Goal: Task Accomplishment & Management: Complete application form

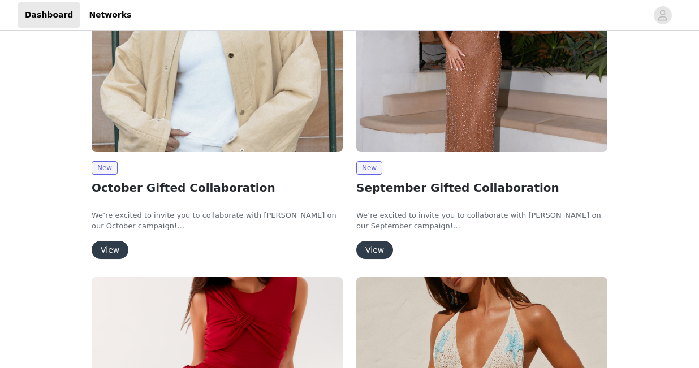
click at [372, 254] on button "View" at bounding box center [374, 250] width 37 height 18
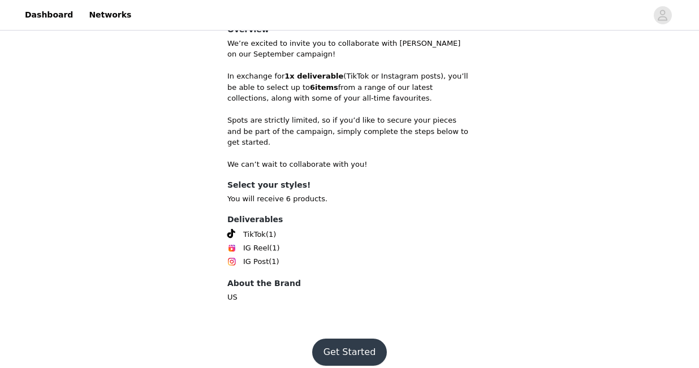
scroll to position [262, 0]
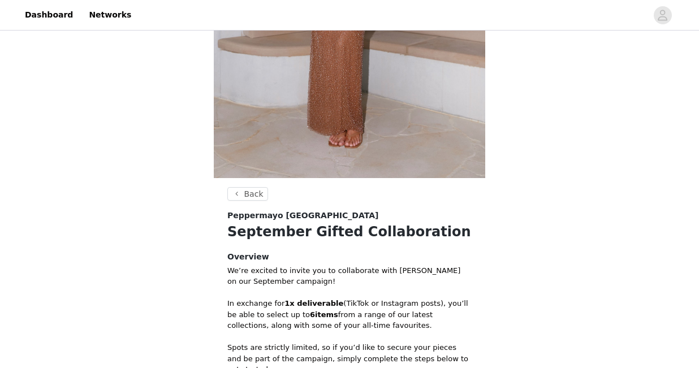
click at [258, 202] on header "Back" at bounding box center [349, 198] width 244 height 23
click at [256, 197] on button "Back" at bounding box center [247, 194] width 41 height 14
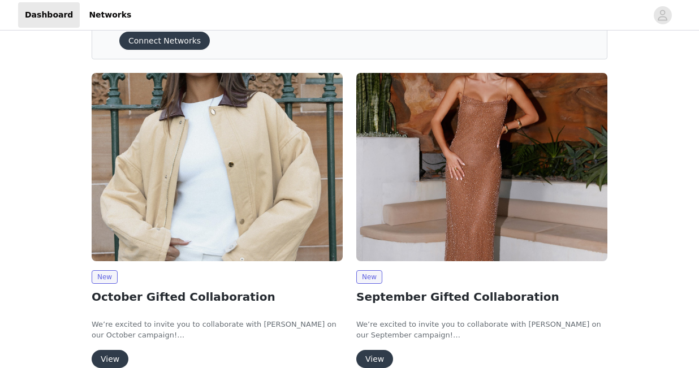
scroll to position [42, 0]
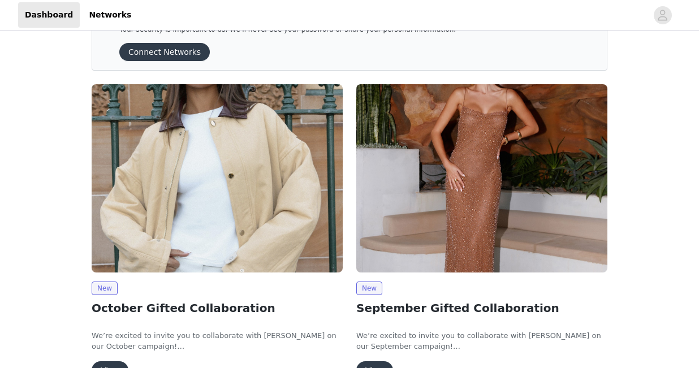
click at [224, 155] on img at bounding box center [217, 178] width 251 height 188
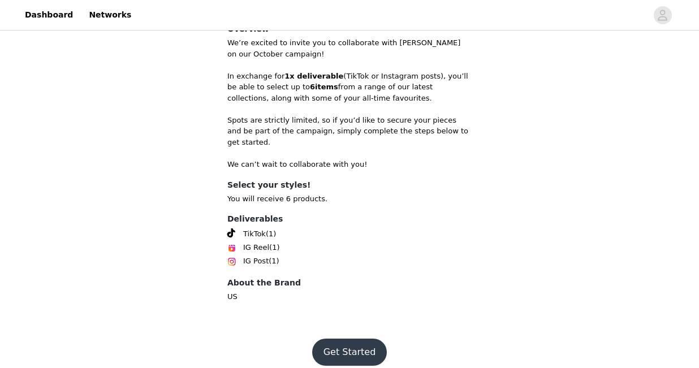
click at [340, 339] on button "Get Started" at bounding box center [349, 352] width 75 height 27
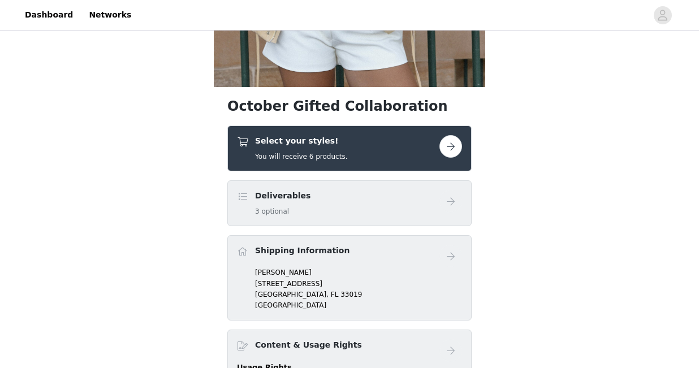
scroll to position [407, 0]
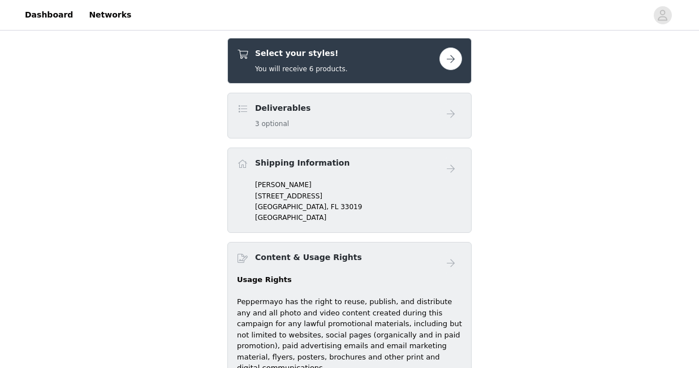
click at [391, 58] on div "Select your styles! You will receive 6 products." at bounding box center [338, 60] width 202 height 27
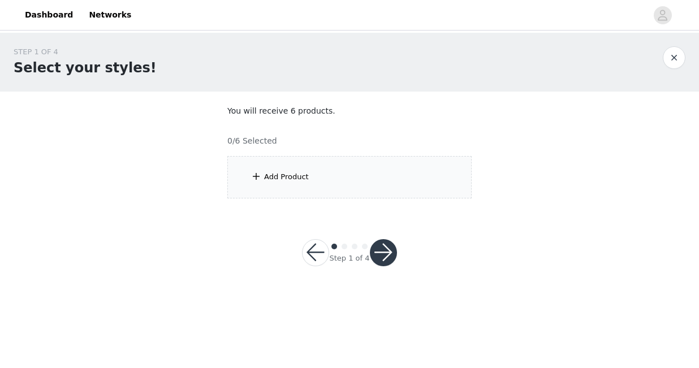
click at [349, 165] on div "Add Product" at bounding box center [349, 177] width 244 height 42
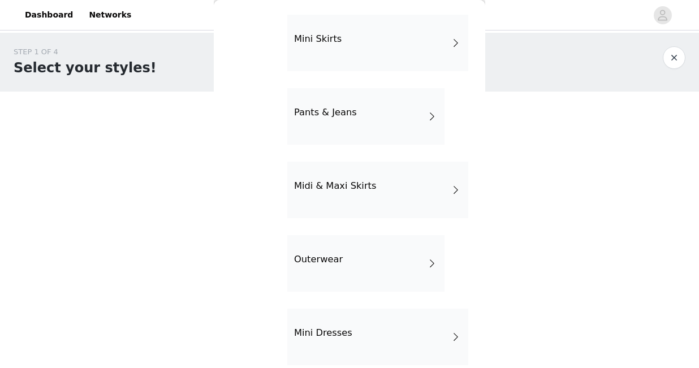
scroll to position [122, 0]
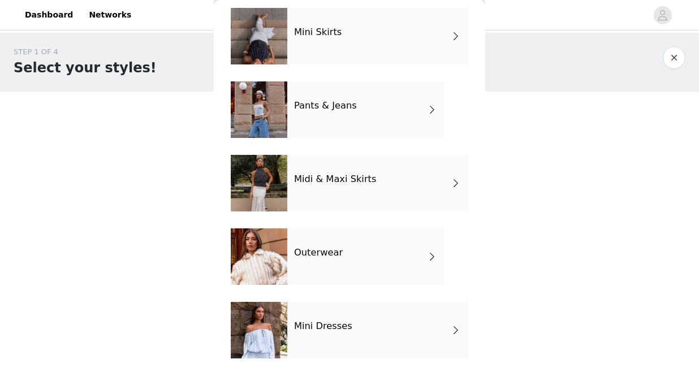
click at [323, 255] on h4 "Outerwear" at bounding box center [318, 253] width 49 height 10
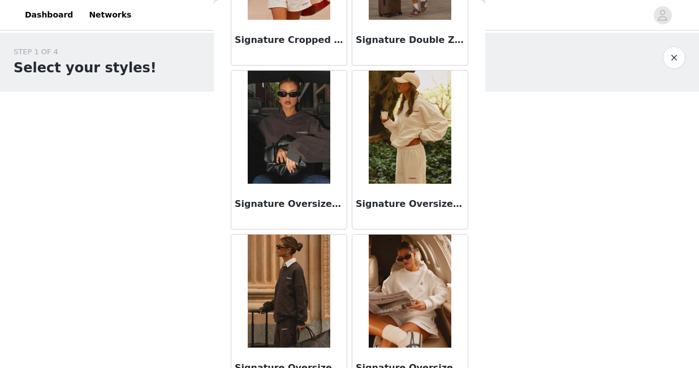
scroll to position [834, 0]
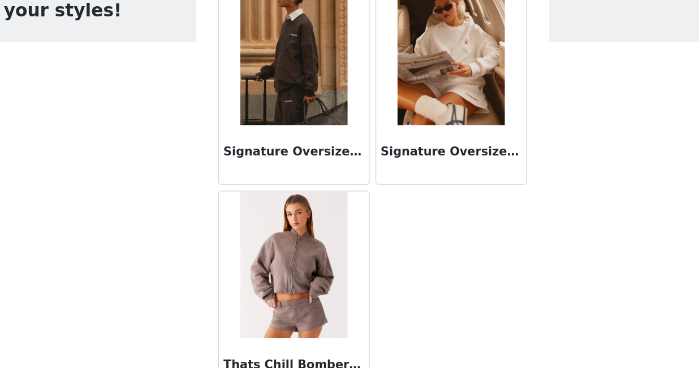
click at [273, 259] on img at bounding box center [289, 263] width 82 height 113
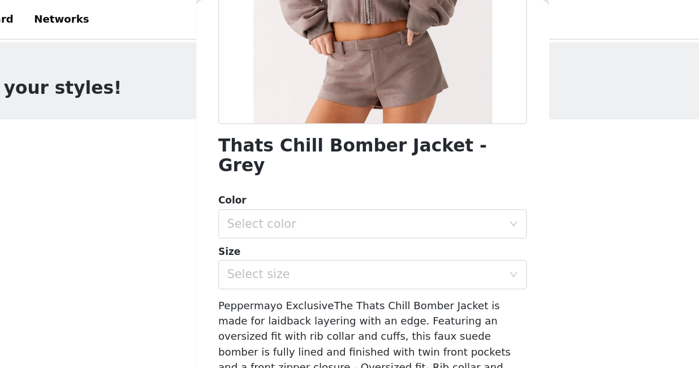
scroll to position [228, 0]
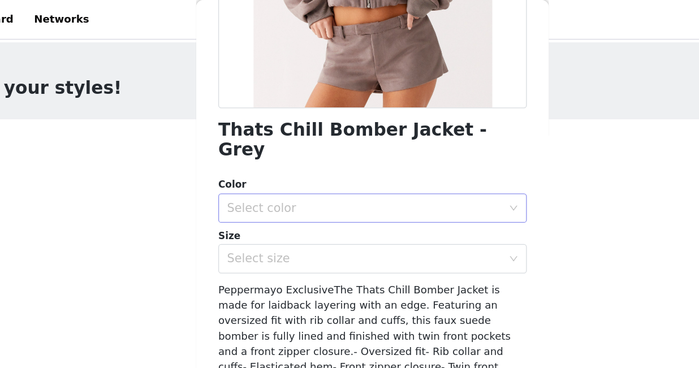
click at [297, 154] on div "Select color" at bounding box center [342, 159] width 211 height 11
click at [280, 171] on li "Brown" at bounding box center [349, 170] width 237 height 18
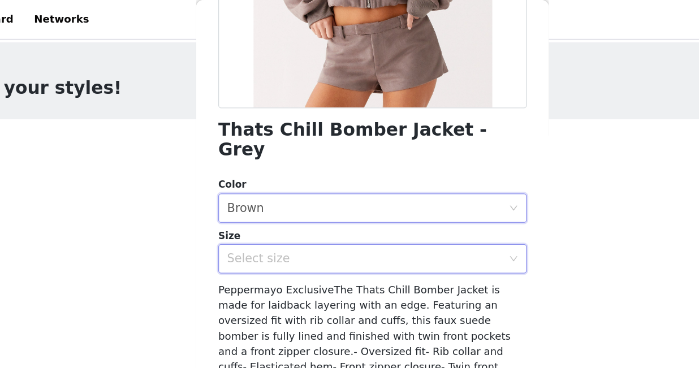
click at [280, 188] on div "Select size" at bounding box center [345, 198] width 217 height 21
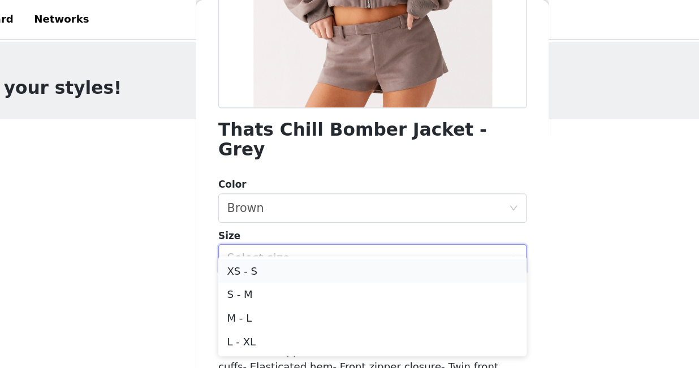
click at [279, 213] on li "XS - S" at bounding box center [349, 209] width 237 height 18
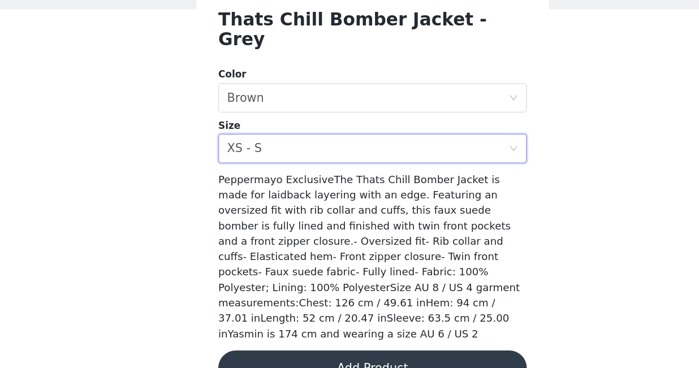
click at [284, 355] on button "Add Product" at bounding box center [349, 368] width 237 height 27
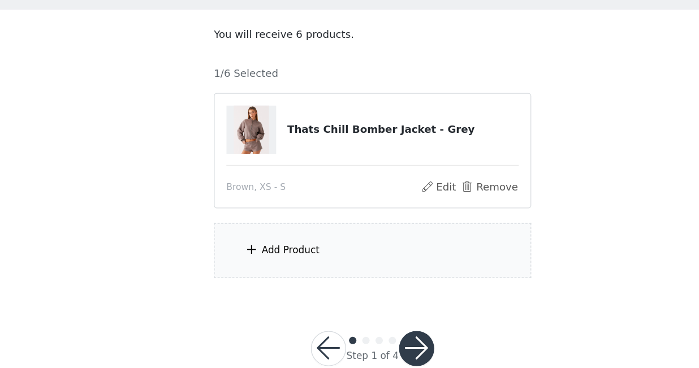
click at [317, 264] on div "Add Product" at bounding box center [349, 277] width 244 height 42
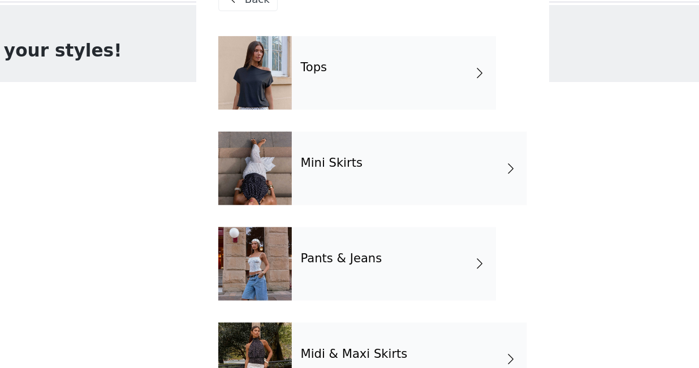
click at [321, 146] on div "Mini Skirts" at bounding box center [377, 158] width 181 height 57
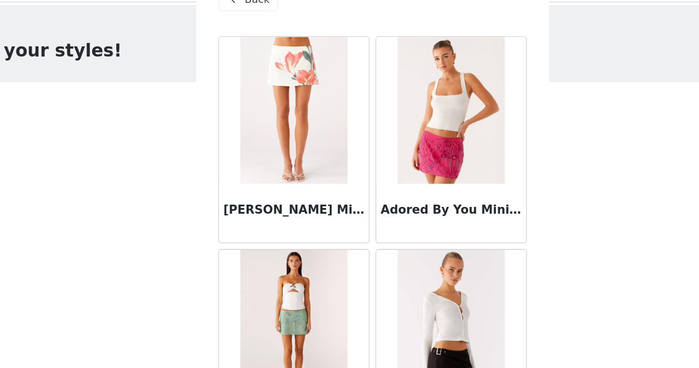
click at [260, 36] on div "Back" at bounding box center [254, 28] width 46 height 18
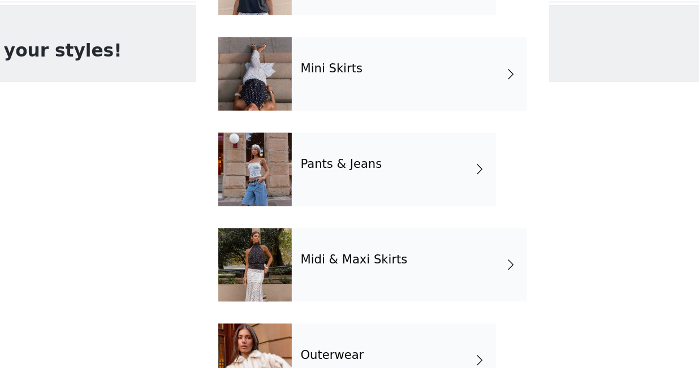
scroll to position [74, 0]
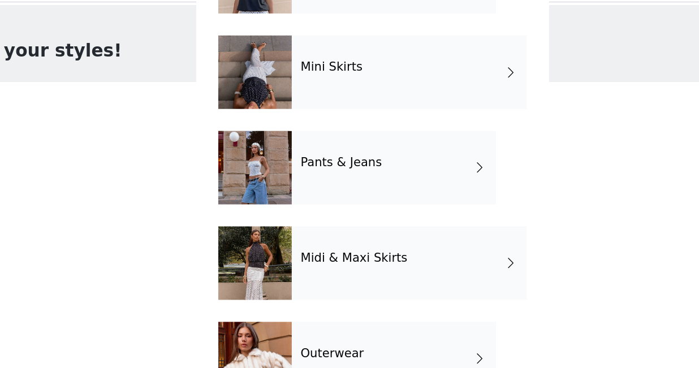
click at [301, 235] on div "Midi & Maxi Skirts" at bounding box center [377, 231] width 181 height 57
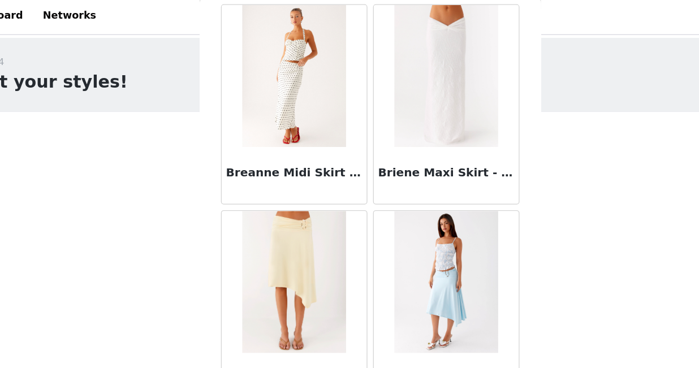
scroll to position [25, 0]
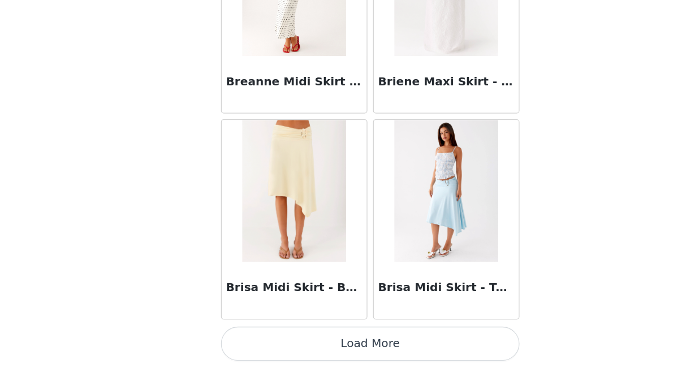
click at [308, 342] on button "Load More" at bounding box center [349, 348] width 237 height 27
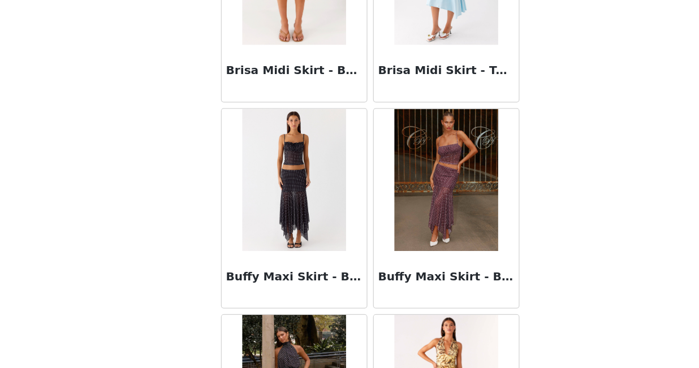
scroll to position [1545, 0]
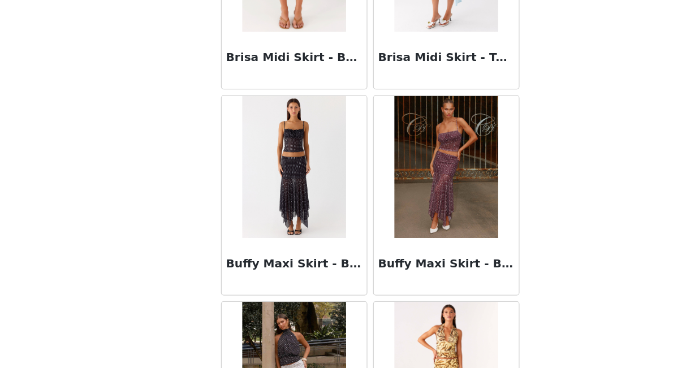
click at [409, 252] on img at bounding box center [410, 208] width 82 height 113
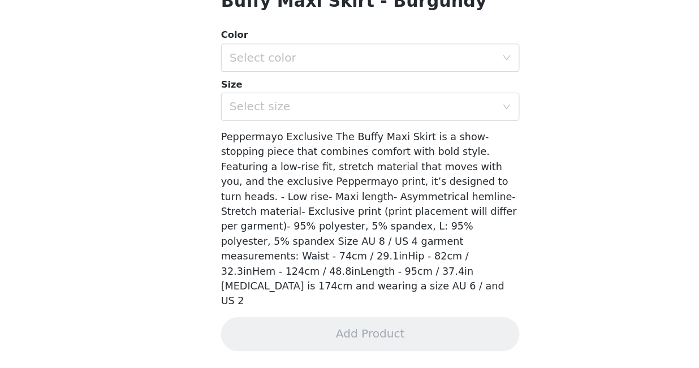
scroll to position [228, 0]
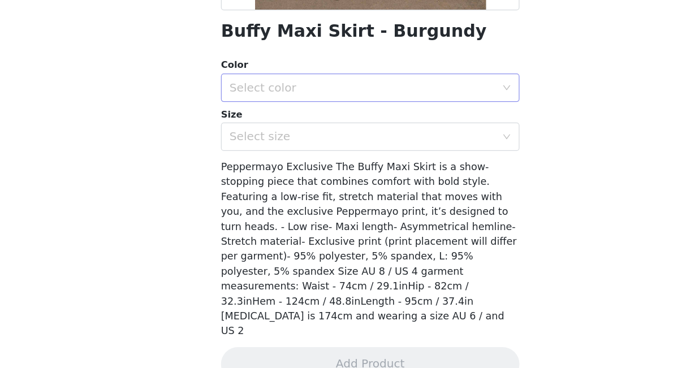
click at [326, 149] on div "Select color" at bounding box center [342, 144] width 211 height 11
click at [326, 168] on li "Burgundy" at bounding box center [349, 170] width 237 height 18
click at [326, 183] on div "Select size" at bounding box center [342, 183] width 211 height 11
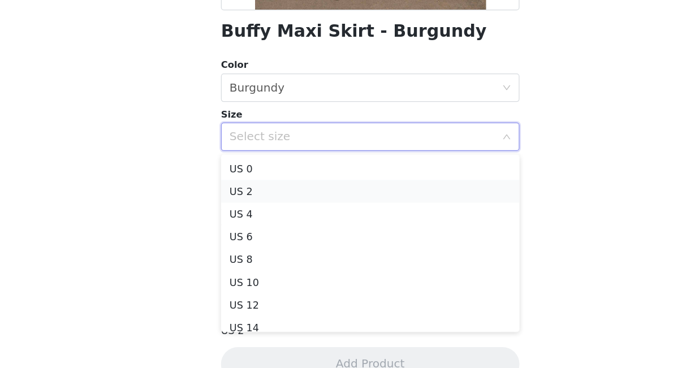
click at [317, 223] on li "US 2" at bounding box center [349, 227] width 237 height 18
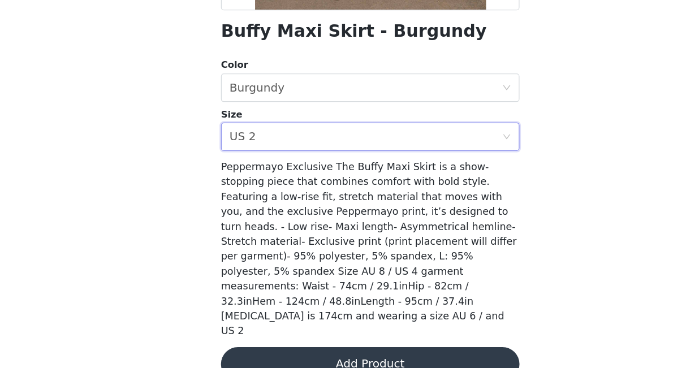
click at [319, 351] on button "Add Product" at bounding box center [349, 364] width 237 height 27
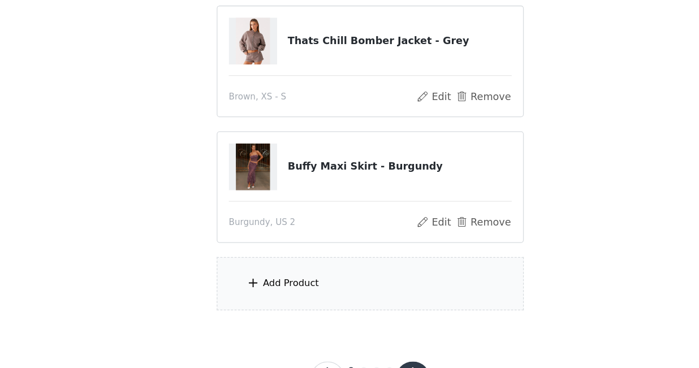
scroll to position [80, 0]
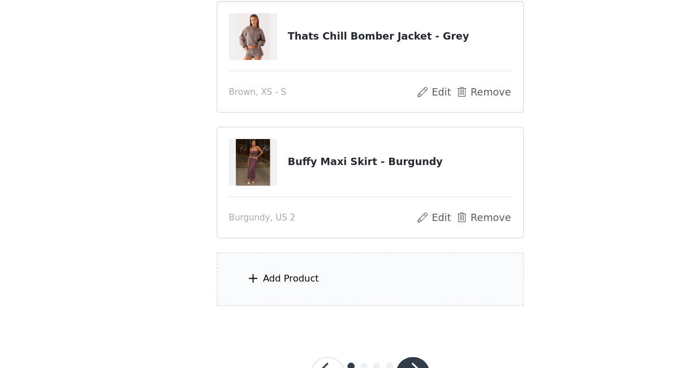
click at [329, 309] on div "Add Product" at bounding box center [349, 297] width 244 height 42
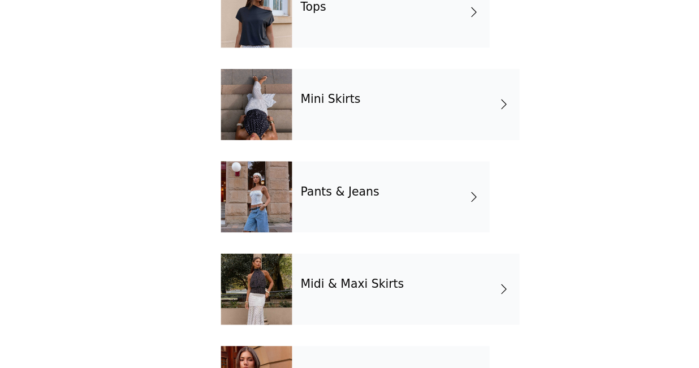
click at [338, 84] on div "Tops" at bounding box center [365, 85] width 157 height 57
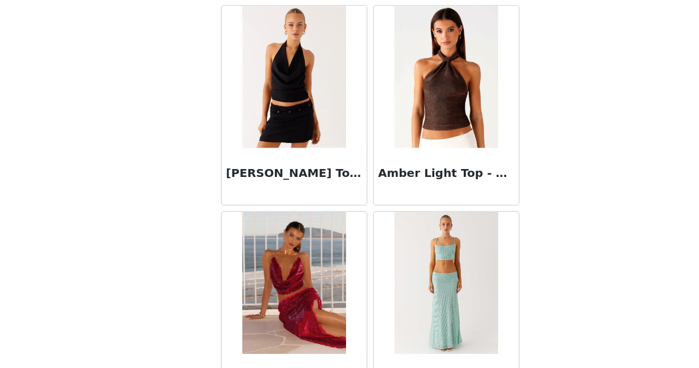
scroll to position [463, 0]
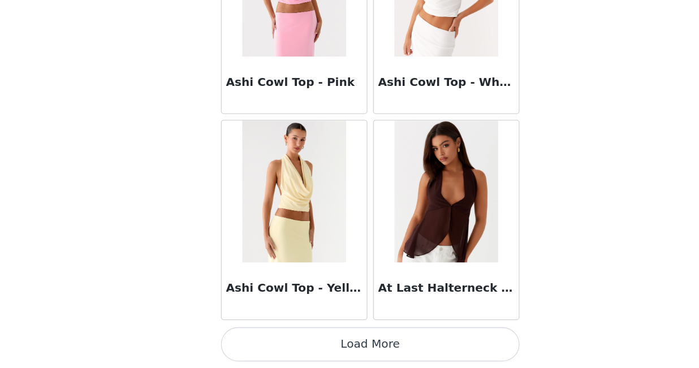
click at [304, 353] on button "Load More" at bounding box center [349, 348] width 237 height 27
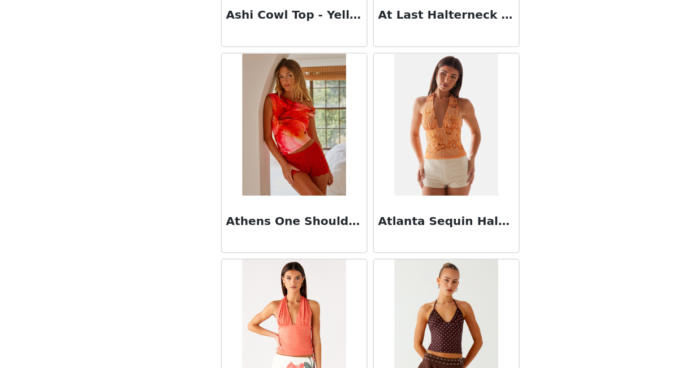
scroll to position [1580, 0]
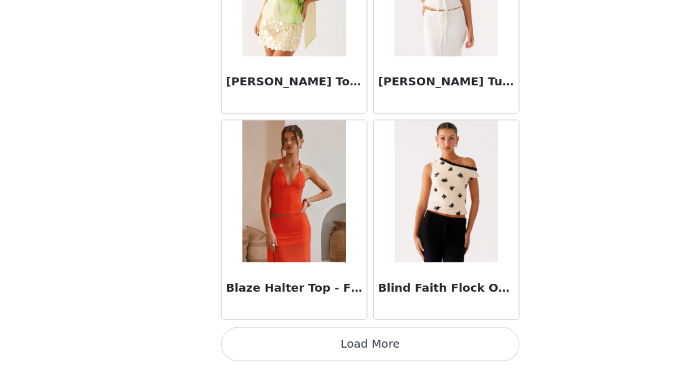
click at [304, 353] on button "Load More" at bounding box center [349, 348] width 237 height 27
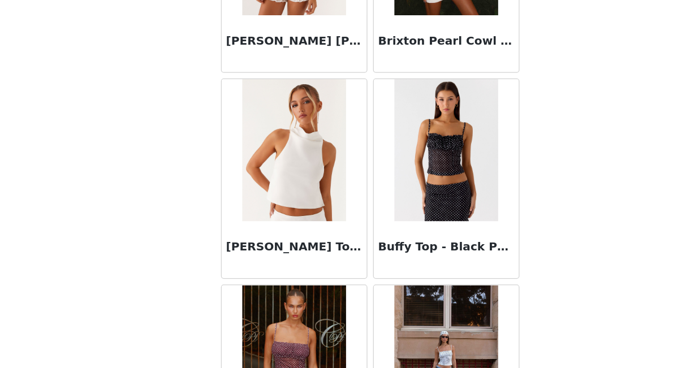
scroll to position [4281, 0]
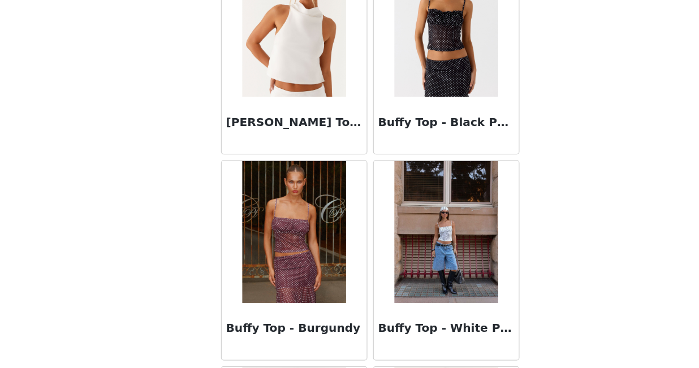
click at [300, 297] on img at bounding box center [289, 259] width 82 height 113
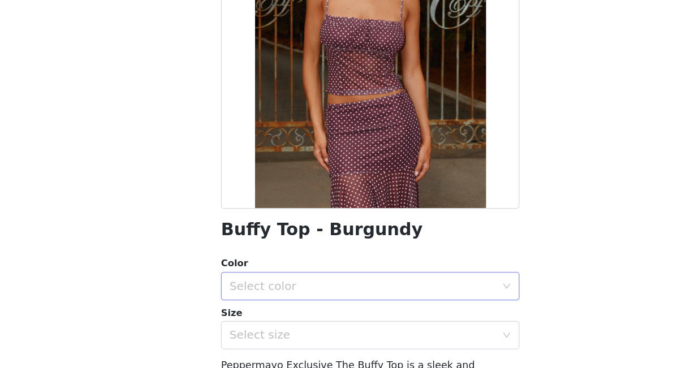
scroll to position [68, 0]
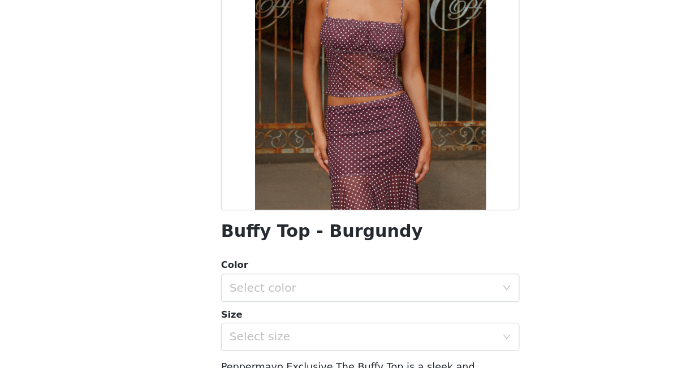
click at [312, 288] on div "Color" at bounding box center [349, 285] width 237 height 11
click at [310, 295] on div "Select color" at bounding box center [345, 303] width 217 height 21
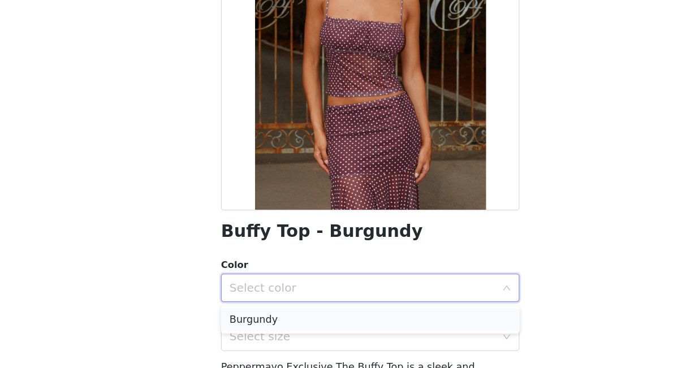
click at [291, 330] on li "Burgundy" at bounding box center [349, 329] width 237 height 18
click at [292, 339] on div "Select size" at bounding box center [342, 343] width 211 height 11
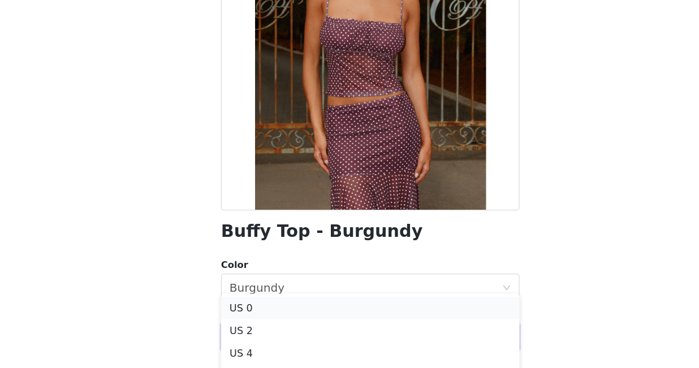
click at [263, 318] on li "US 0" at bounding box center [349, 320] width 237 height 18
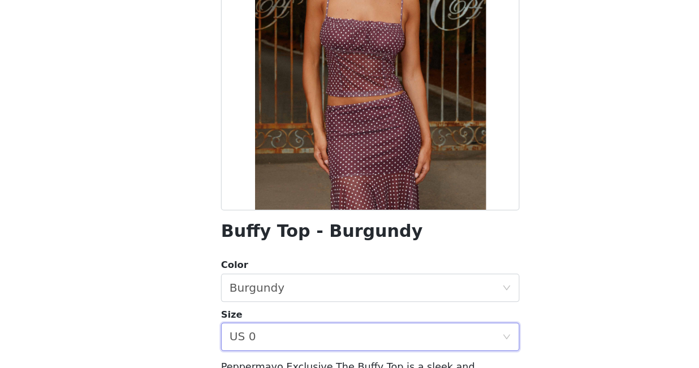
scroll to position [240, 0]
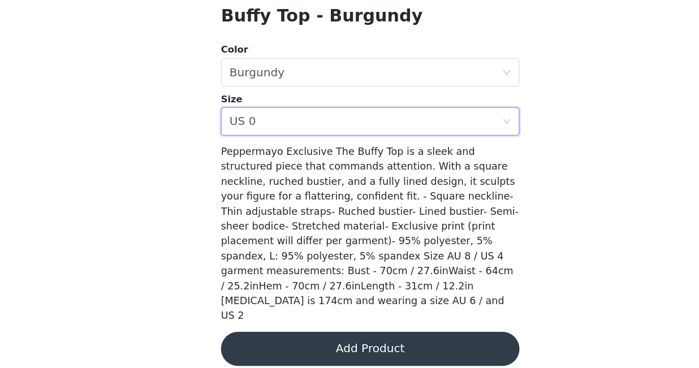
click at [370, 345] on button "Add Product" at bounding box center [349, 352] width 237 height 27
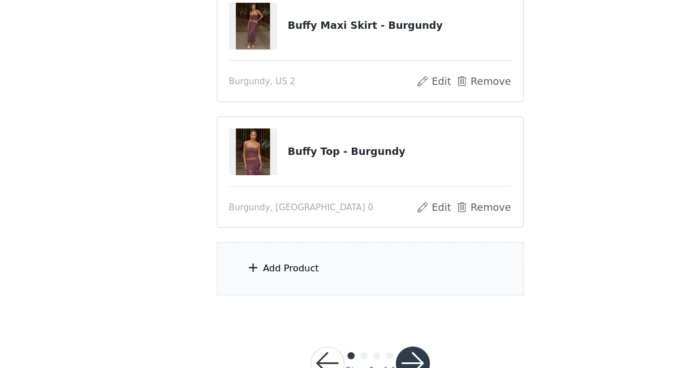
scroll to position [208, 0]
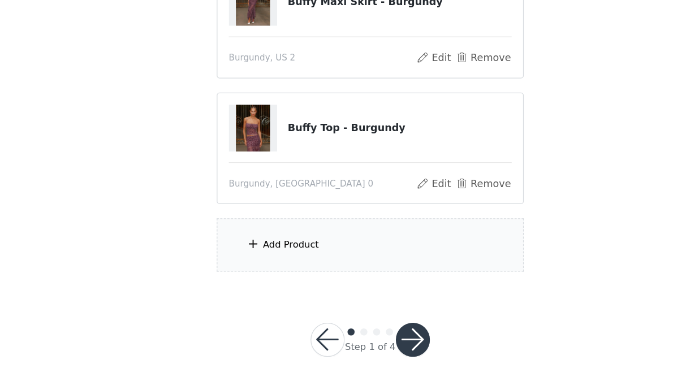
click at [333, 264] on div "Add Product" at bounding box center [349, 270] width 244 height 42
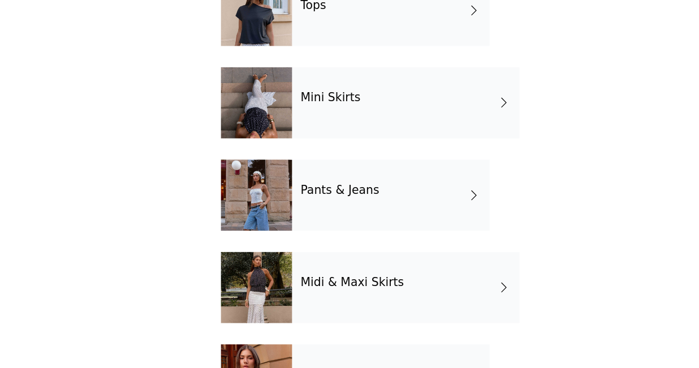
scroll to position [0, 0]
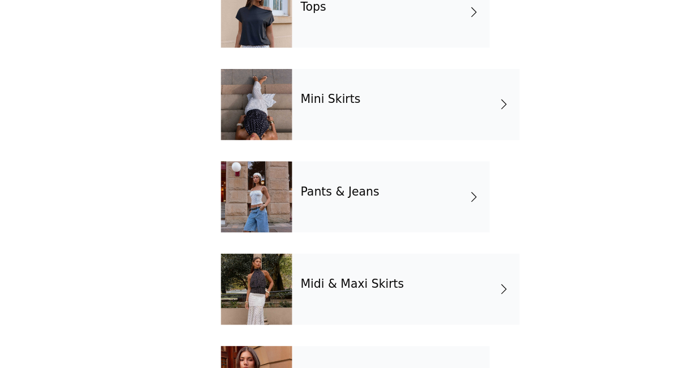
click at [307, 307] on div "Midi & Maxi Skirts" at bounding box center [377, 305] width 181 height 57
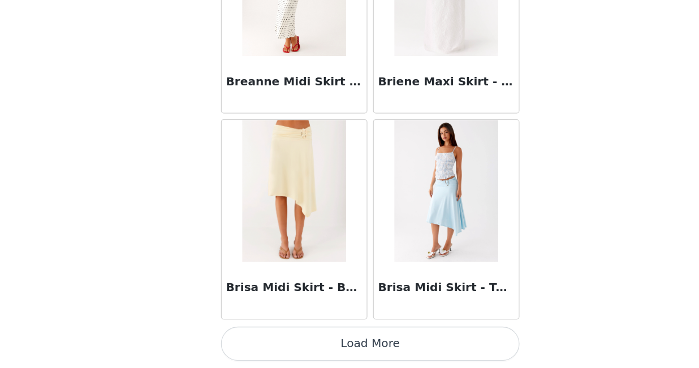
click at [307, 358] on button "Load More" at bounding box center [349, 348] width 237 height 27
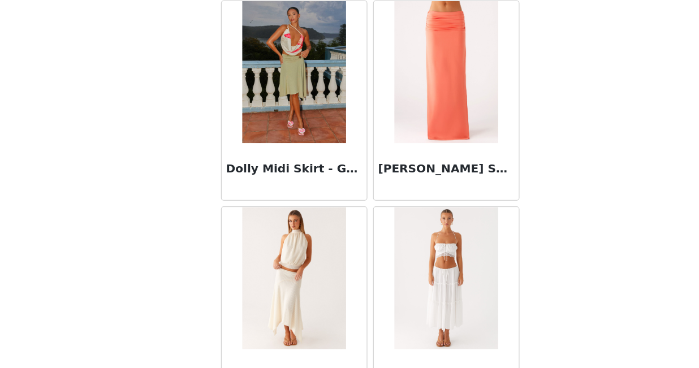
scroll to position [2858, 0]
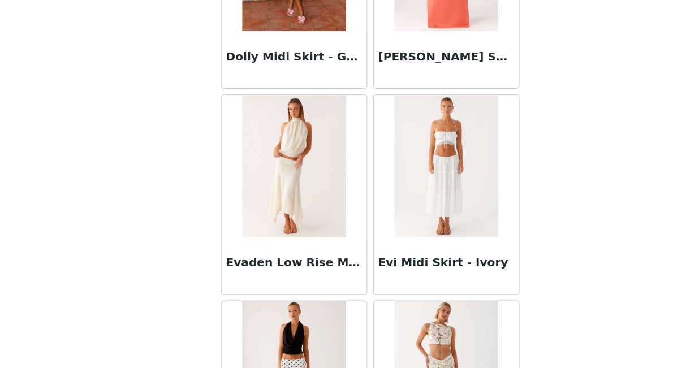
click at [289, 239] on img at bounding box center [289, 207] width 82 height 113
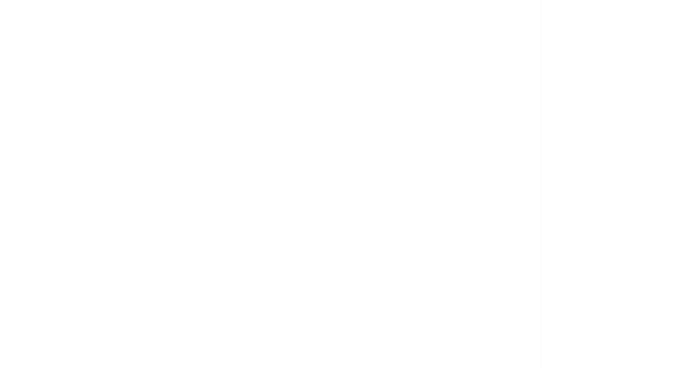
scroll to position [240, 0]
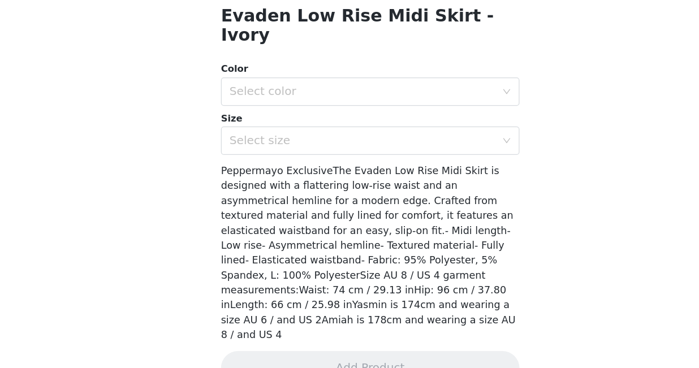
click at [287, 124] on div "Color" at bounding box center [349, 129] width 237 height 11
click at [288, 148] on div "Color Select color Size Select size" at bounding box center [349, 161] width 237 height 74
click at [283, 142] on div "Select color" at bounding box center [342, 147] width 211 height 11
click at [284, 160] on li "Ivory" at bounding box center [349, 158] width 237 height 18
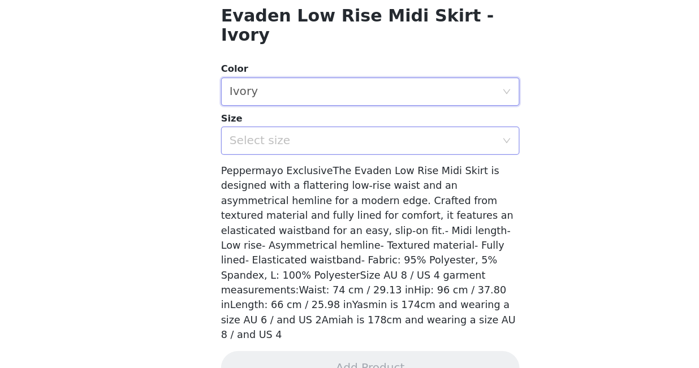
click at [284, 182] on div "Select size" at bounding box center [342, 187] width 211 height 11
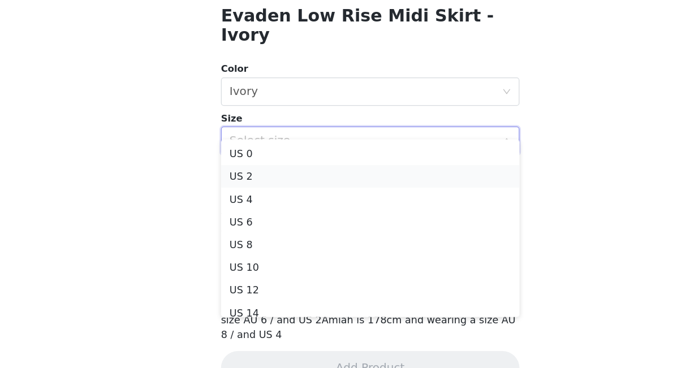
click at [273, 218] on li "US 2" at bounding box center [349, 215] width 237 height 18
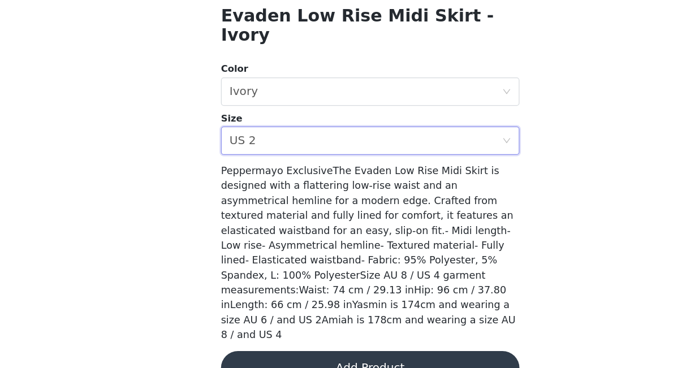
click at [285, 355] on button "Add Product" at bounding box center [349, 368] width 237 height 27
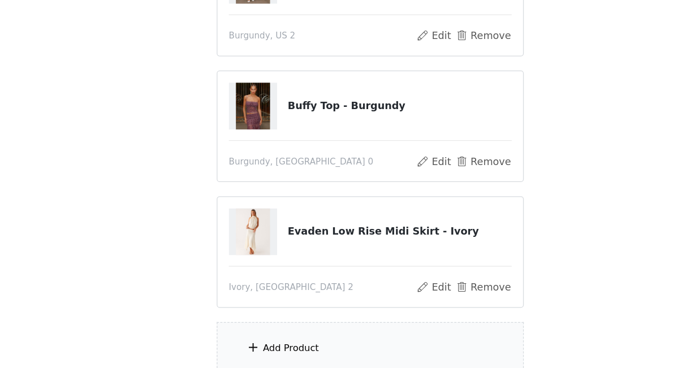
click at [284, 345] on div "Add Product" at bounding box center [349, 352] width 244 height 42
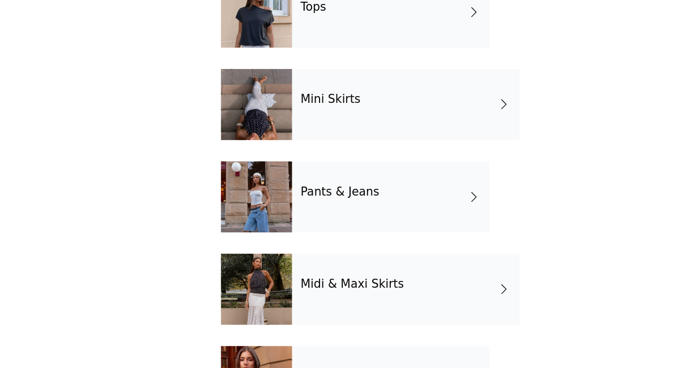
click at [328, 113] on div "Tops" at bounding box center [365, 85] width 157 height 57
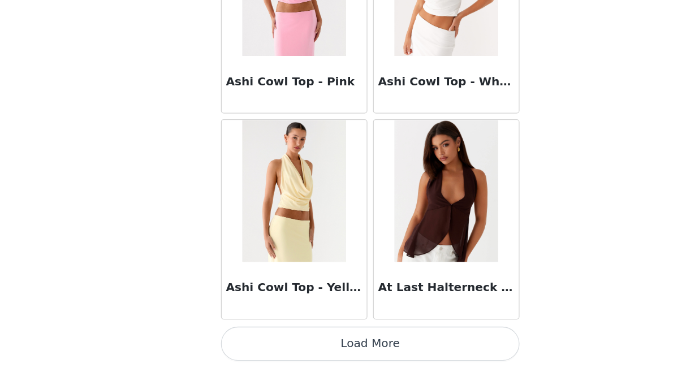
click at [304, 359] on button "Load More" at bounding box center [349, 348] width 237 height 27
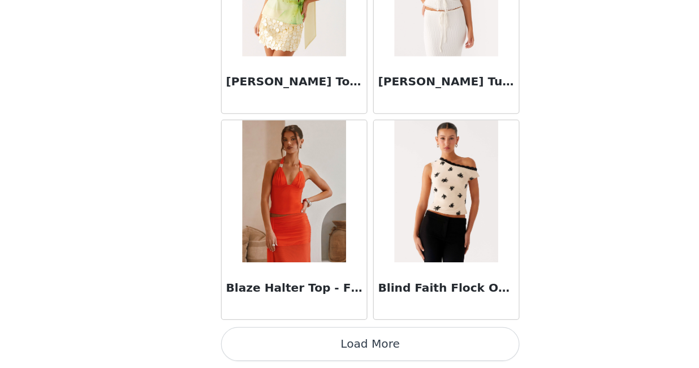
scroll to position [325, 0]
click at [305, 345] on button "Load More" at bounding box center [349, 348] width 237 height 27
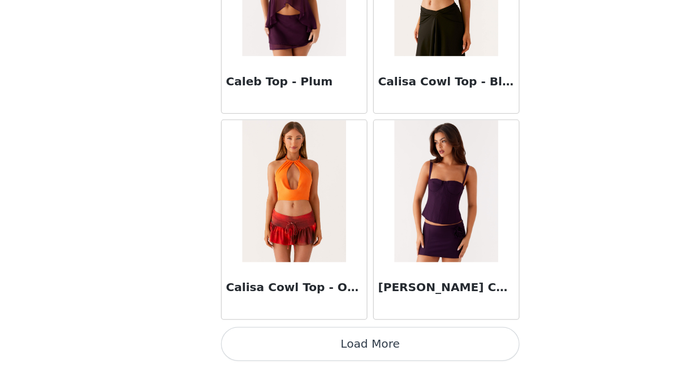
click at [305, 345] on button "Load More" at bounding box center [349, 348] width 237 height 27
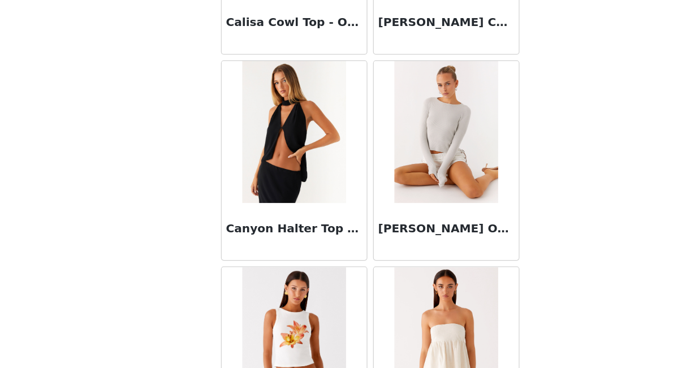
scroll to position [4851, 0]
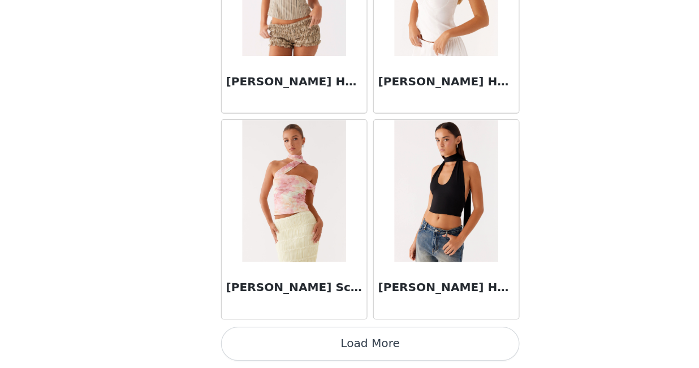
click at [305, 345] on button "Load More" at bounding box center [349, 348] width 237 height 27
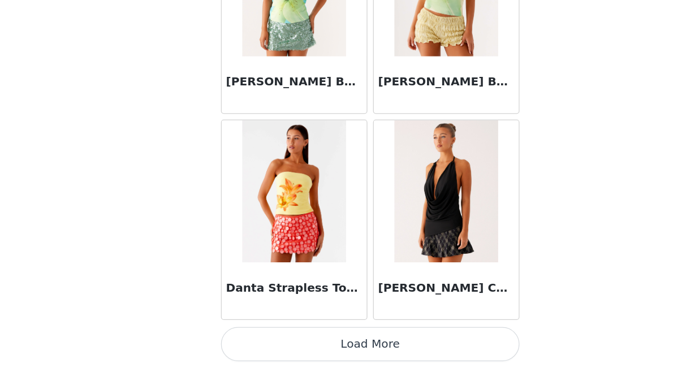
click at [305, 345] on button "Load More" at bounding box center [349, 348] width 237 height 27
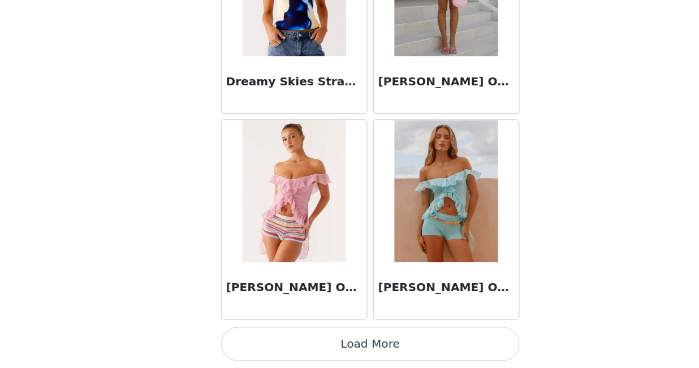
click at [305, 345] on button "Load More" at bounding box center [349, 348] width 237 height 27
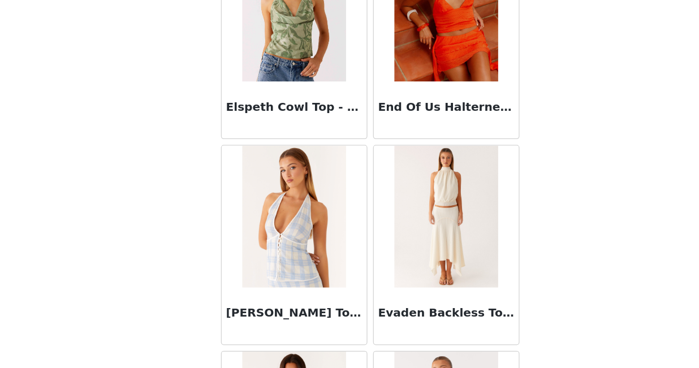
scroll to position [10242, 0]
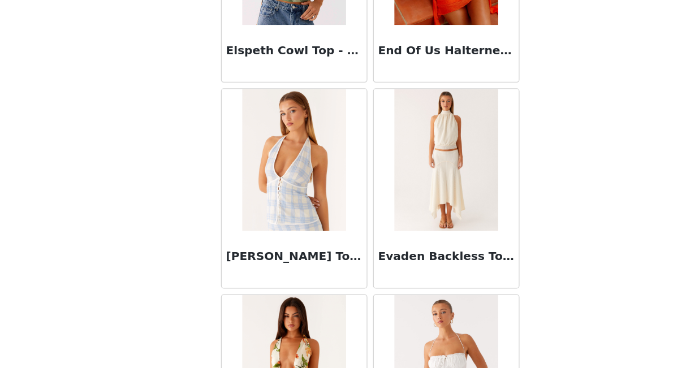
click at [404, 210] on img at bounding box center [410, 202] width 82 height 113
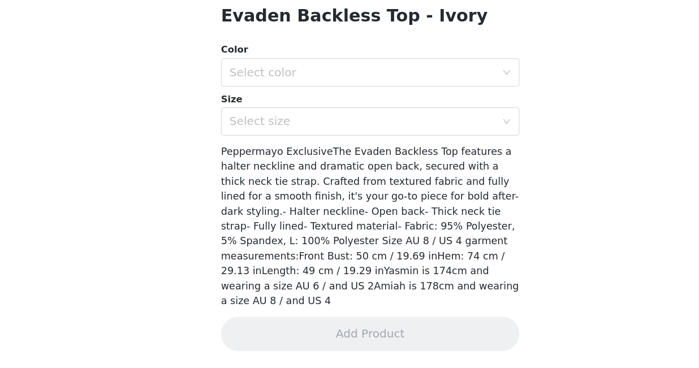
scroll to position [228, 0]
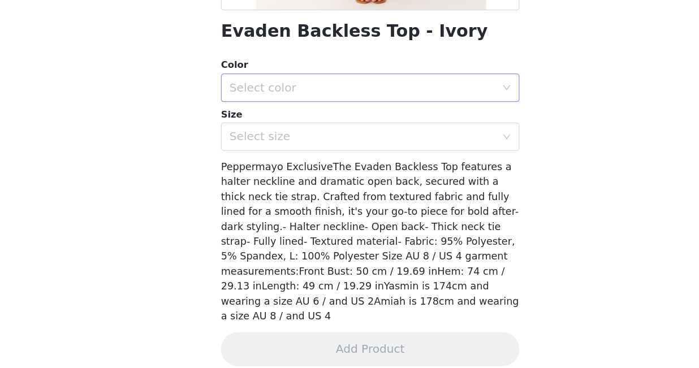
click at [345, 149] on div "Select color" at bounding box center [342, 144] width 211 height 11
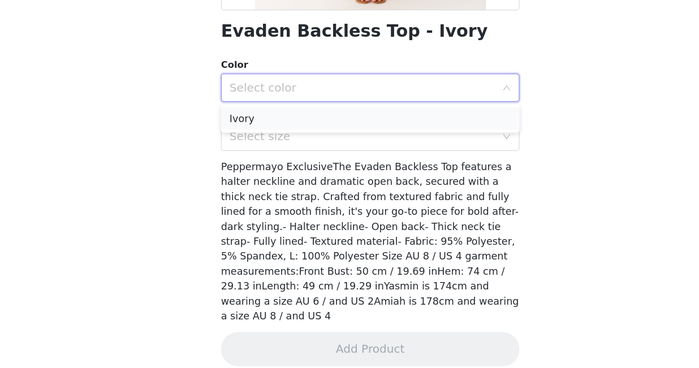
click at [338, 175] on li "Ivory" at bounding box center [349, 170] width 237 height 18
click at [335, 181] on div "Select size" at bounding box center [342, 183] width 211 height 11
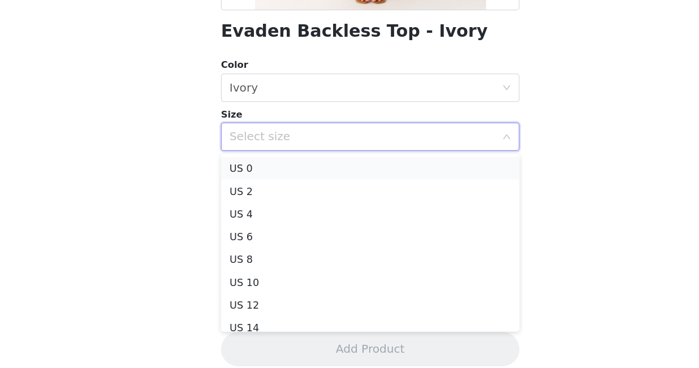
click at [270, 206] on li "US 0" at bounding box center [349, 209] width 237 height 18
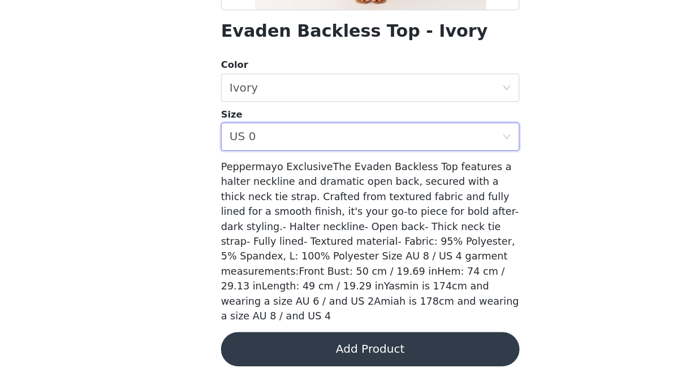
click at [282, 339] on button "Add Product" at bounding box center [349, 352] width 237 height 27
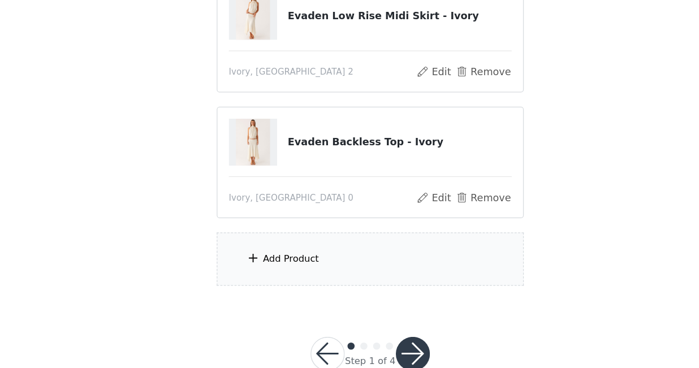
scroll to position [425, 0]
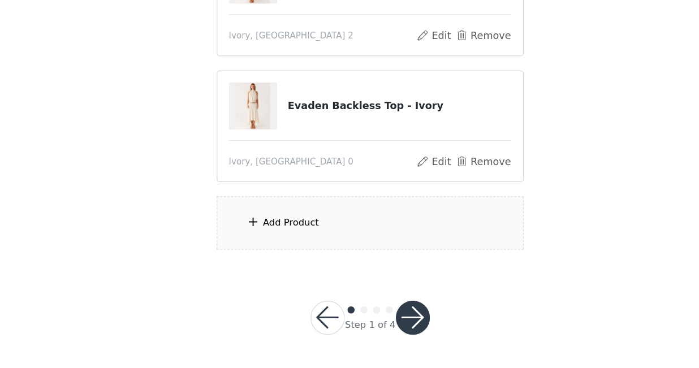
click at [298, 253] on div "Add Product" at bounding box center [286, 252] width 45 height 11
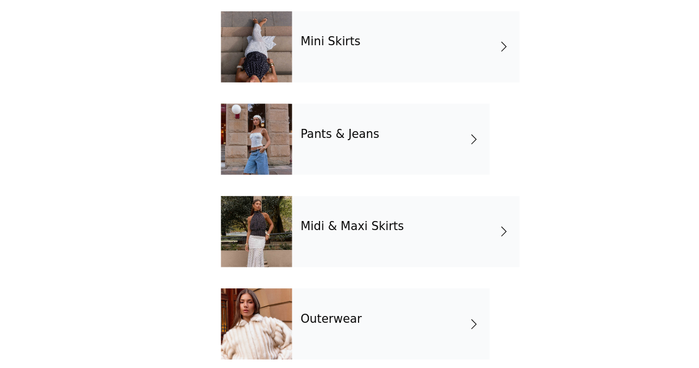
scroll to position [47, 0]
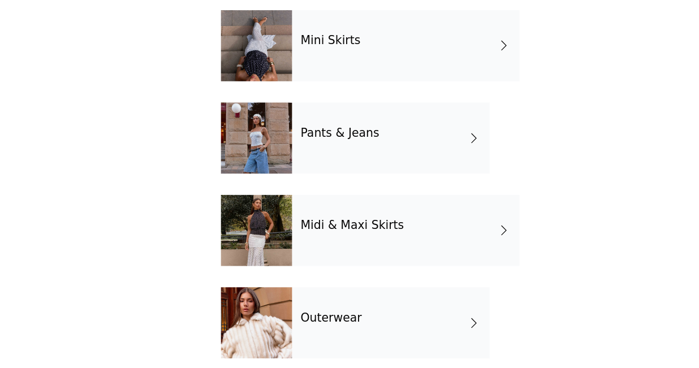
click at [309, 318] on div "Outerwear" at bounding box center [365, 332] width 157 height 57
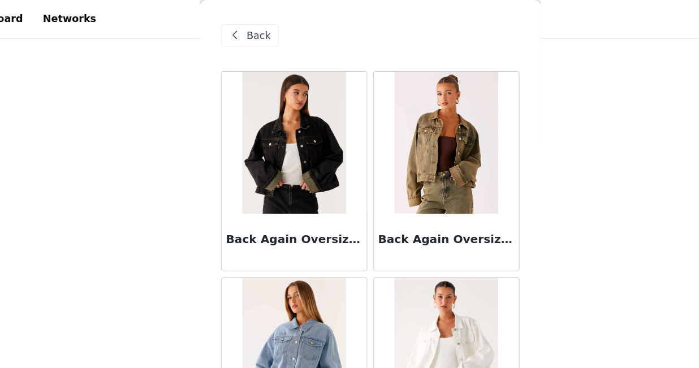
scroll to position [408, 0]
click at [263, 20] on div "Back" at bounding box center [254, 28] width 46 height 18
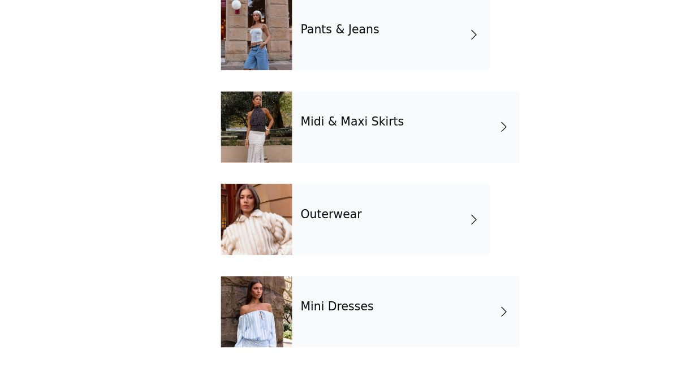
scroll to position [0, 0]
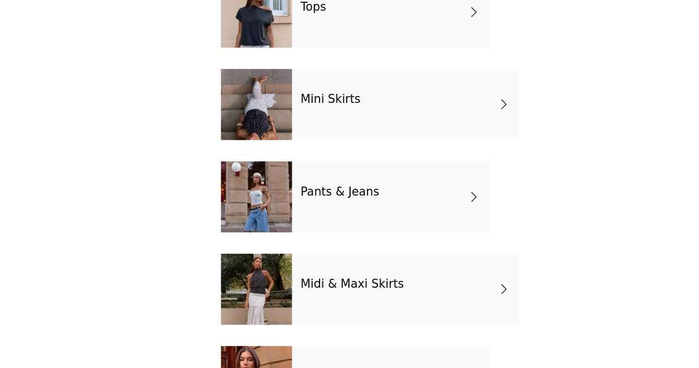
click at [320, 244] on div "Pants & Jeans" at bounding box center [365, 232] width 157 height 57
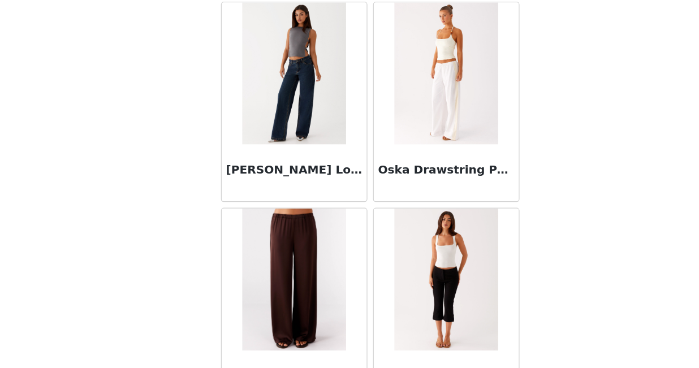
scroll to position [425, 0]
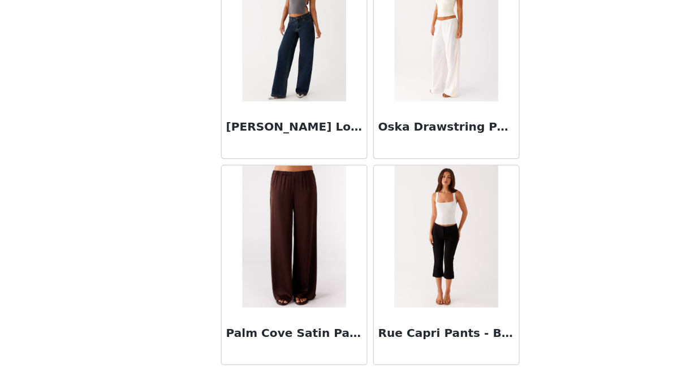
click at [386, 289] on img at bounding box center [410, 263] width 82 height 113
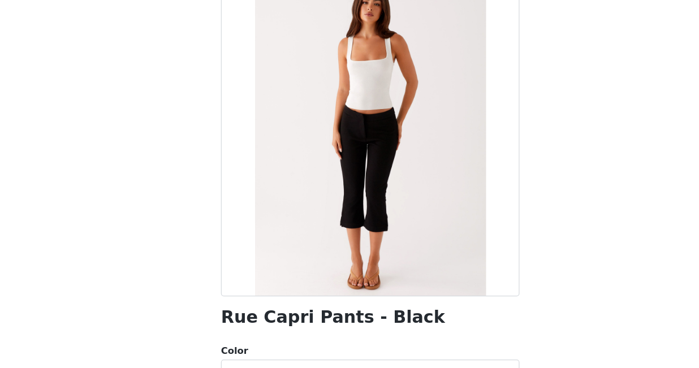
scroll to position [80, 0]
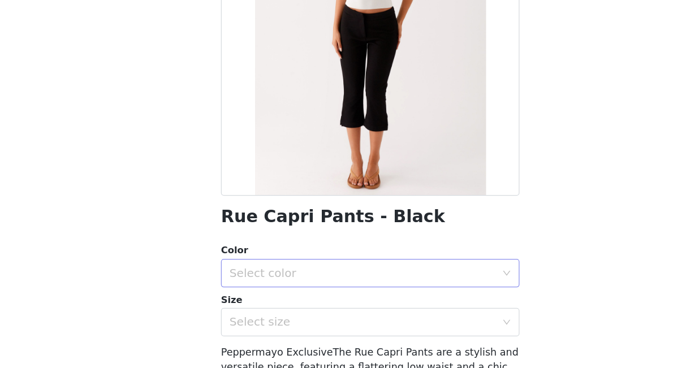
click at [342, 296] on div "Select color" at bounding box center [342, 292] width 211 height 11
click at [321, 314] on li "Black" at bounding box center [349, 317] width 237 height 18
click at [319, 327] on div "Select size" at bounding box center [342, 331] width 211 height 11
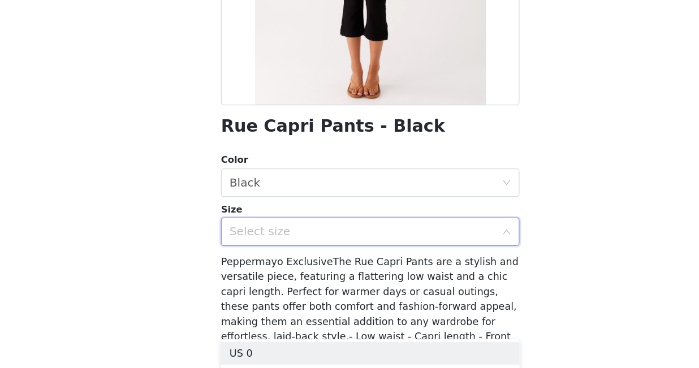
scroll to position [0, 0]
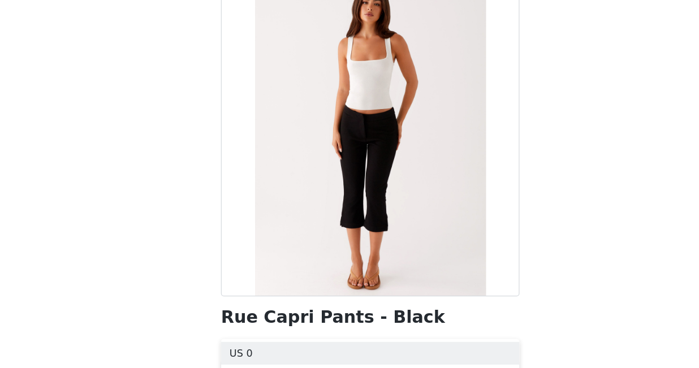
click at [221, 180] on div "Back Rue Capri Pants - Black Color Select color Black Size Select size Pepperma…" at bounding box center [349, 184] width 271 height 368
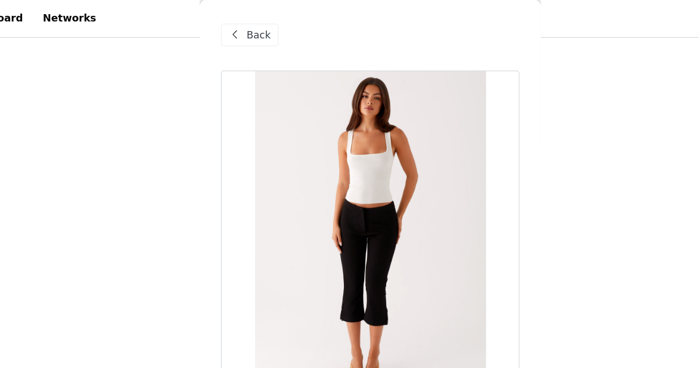
scroll to position [399, 0]
click at [248, 33] on span at bounding box center [242, 28] width 14 height 14
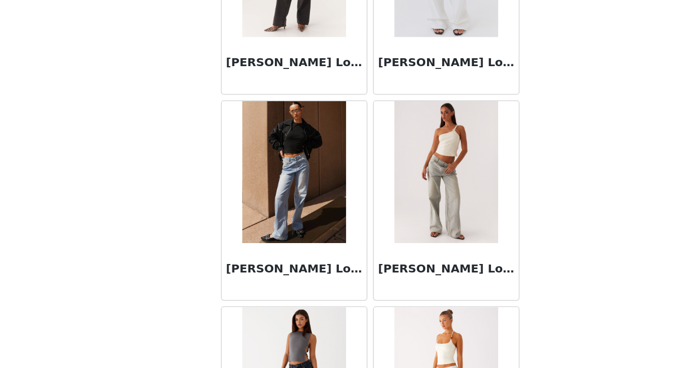
scroll to position [0, 0]
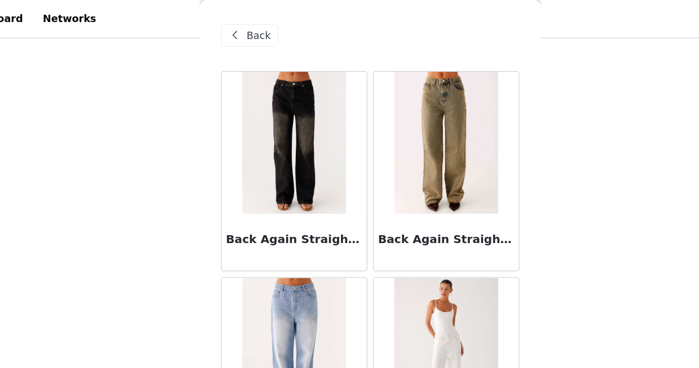
click at [265, 30] on span "Back" at bounding box center [260, 29] width 19 height 12
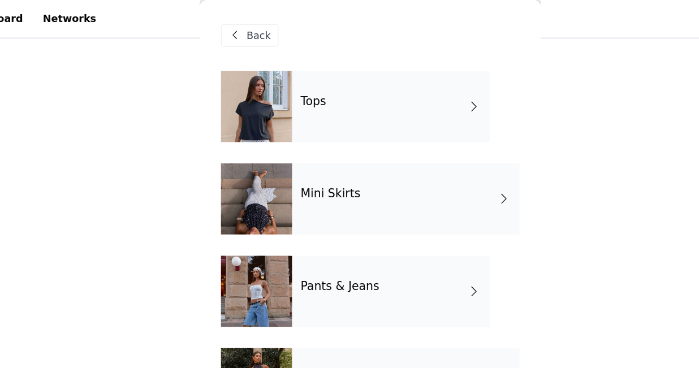
click at [308, 98] on div "Tops" at bounding box center [365, 85] width 157 height 57
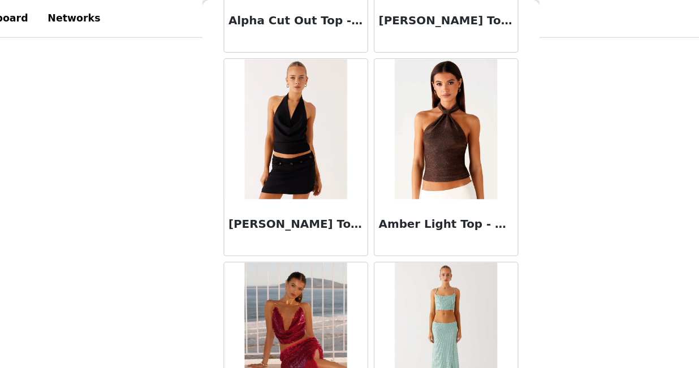
scroll to position [504, 0]
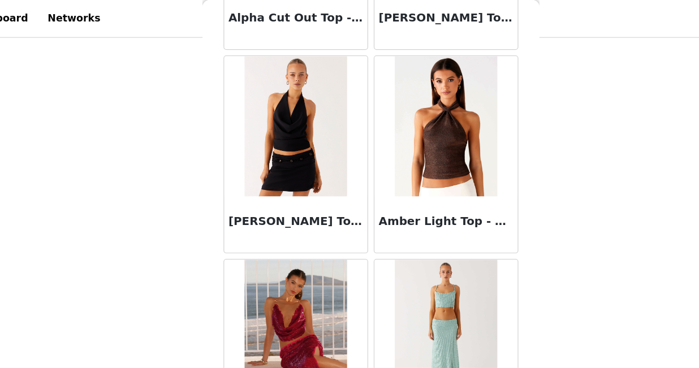
click at [413, 175] on h3 "Amber Light Top - Chocolate" at bounding box center [410, 179] width 109 height 14
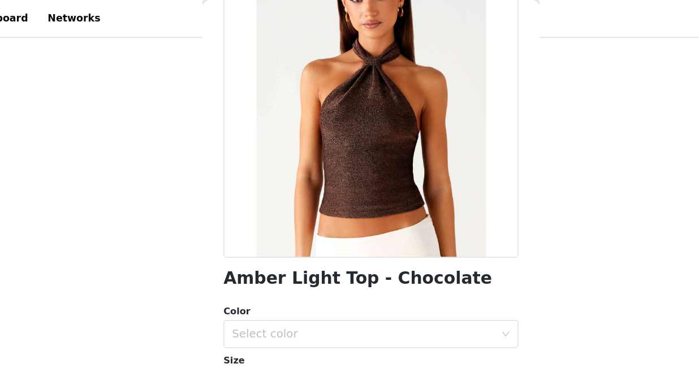
scroll to position [204, 0]
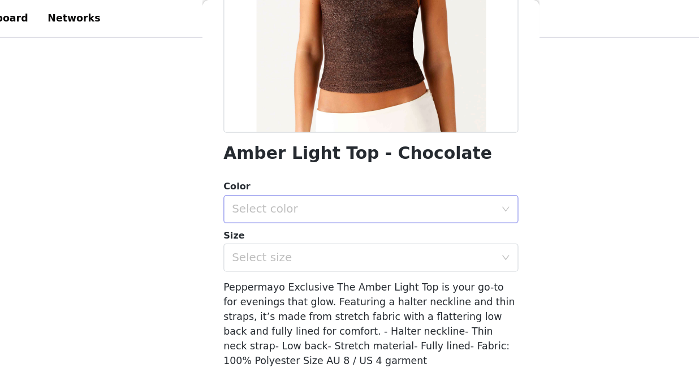
click at [394, 178] on div "Select color" at bounding box center [345, 168] width 217 height 21
click at [375, 200] on li "Chocolate" at bounding box center [349, 193] width 237 height 18
click at [373, 206] on div "Select size" at bounding box center [342, 207] width 211 height 11
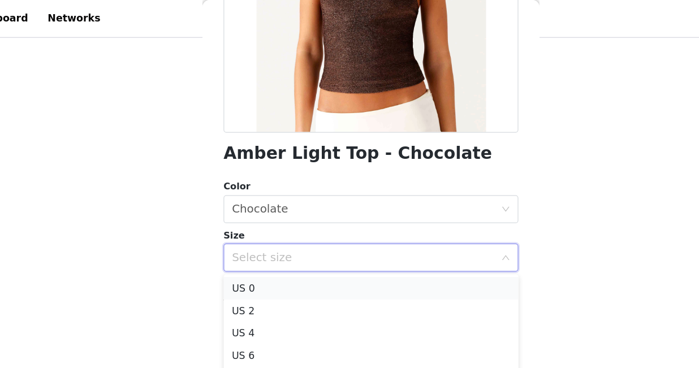
click at [291, 230] on li "US 0" at bounding box center [349, 232] width 237 height 18
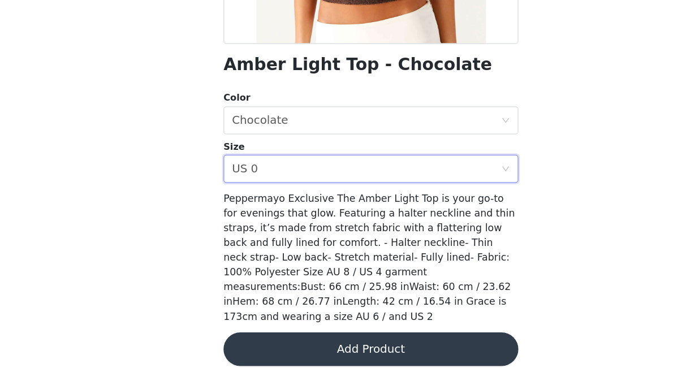
click at [303, 339] on button "Add Product" at bounding box center [349, 352] width 237 height 27
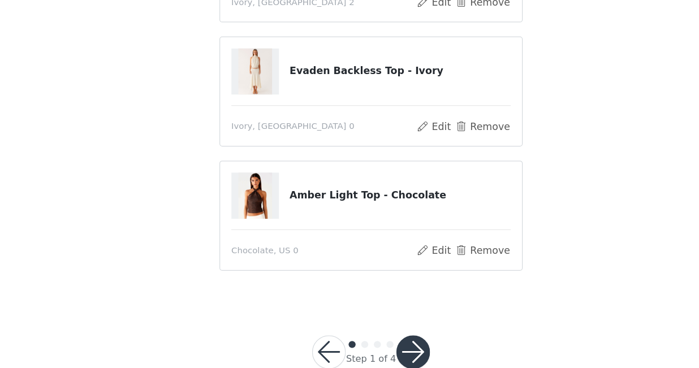
scroll to position [426, 0]
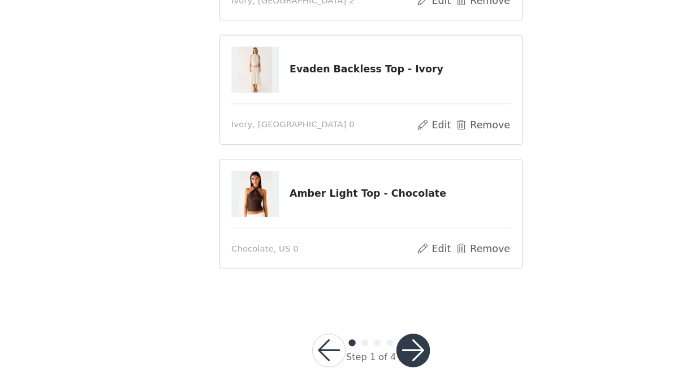
click at [374, 352] on button "button" at bounding box center [383, 353] width 27 height 27
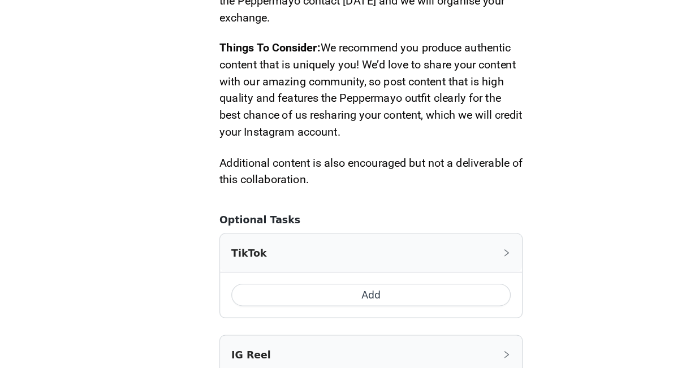
click at [357, 307] on button "Add" at bounding box center [349, 309] width 225 height 18
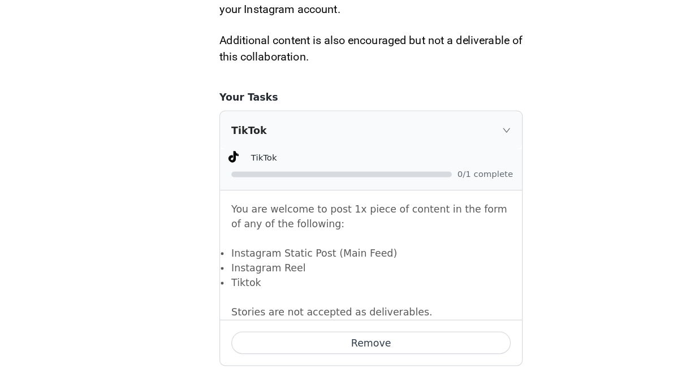
scroll to position [625, 0]
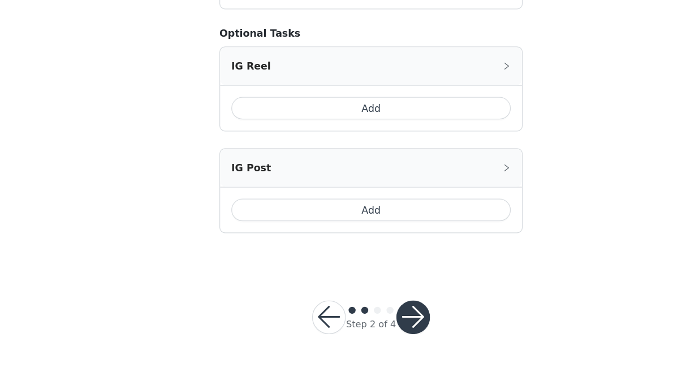
click at [382, 319] on button "button" at bounding box center [383, 327] width 27 height 27
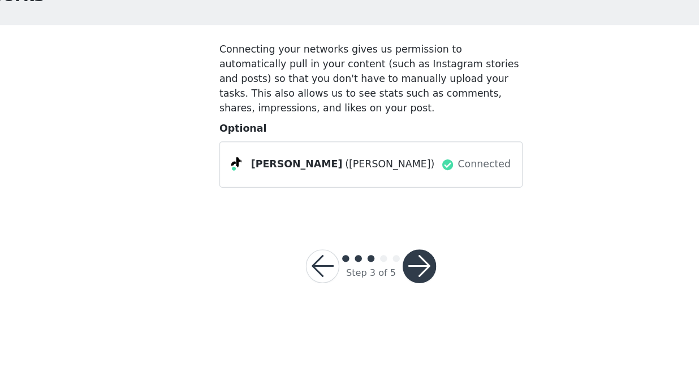
click at [397, 287] on button "button" at bounding box center [388, 286] width 27 height 27
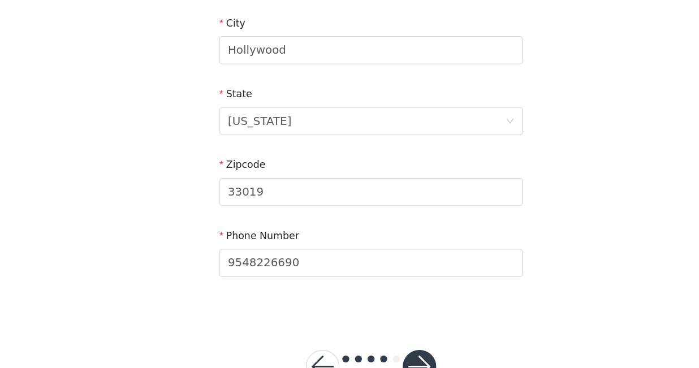
scroll to position [403, 0]
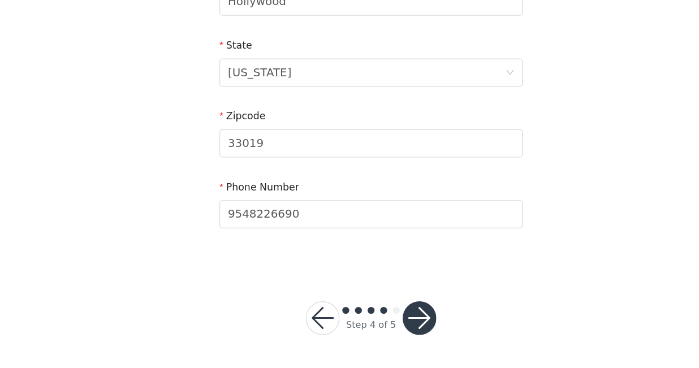
click at [391, 330] on button "button" at bounding box center [388, 327] width 27 height 27
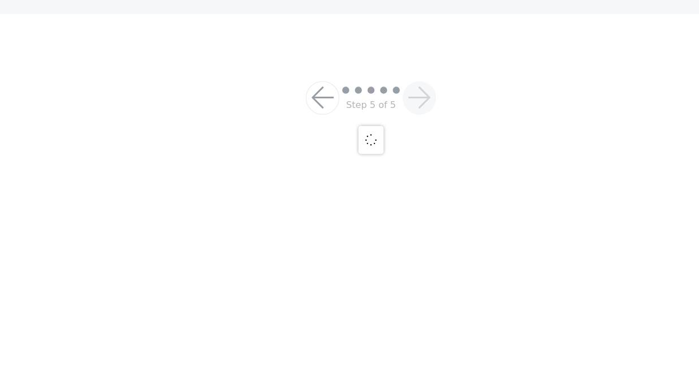
scroll to position [154, 0]
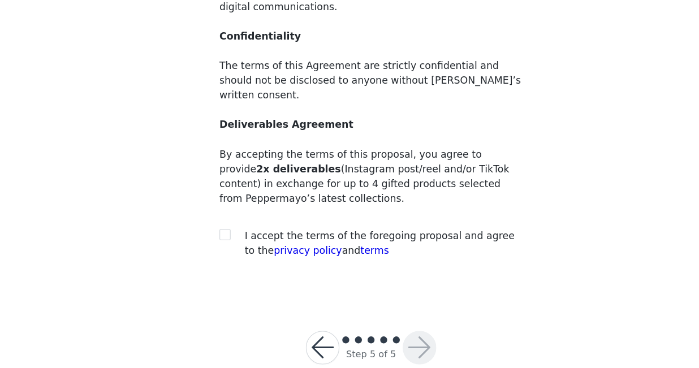
click at [261, 257] on span "I accept the terms of the foregoing proposal and agree to the privacy policy an…" at bounding box center [356, 267] width 217 height 21
click at [234, 256] on input "checkbox" at bounding box center [231, 260] width 8 height 8
checkbox input "true"
click at [381, 338] on button "button" at bounding box center [388, 351] width 27 height 27
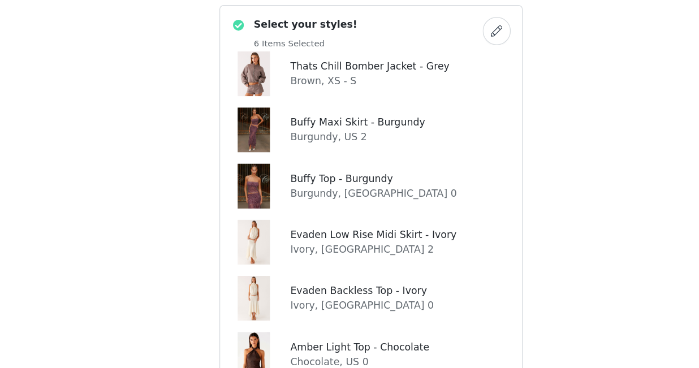
scroll to position [373, 0]
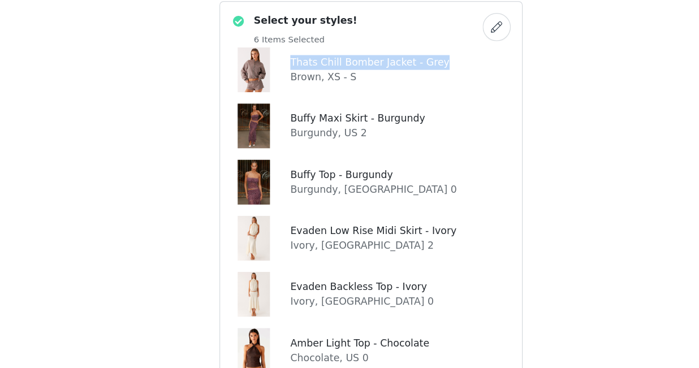
drag, startPoint x: 409, startPoint y: 123, endPoint x: 282, endPoint y: 120, distance: 127.2
click at [282, 120] on div "Thats Chill Bomber Jacket - Grey Brown, XS - S" at bounding box center [349, 128] width 225 height 36
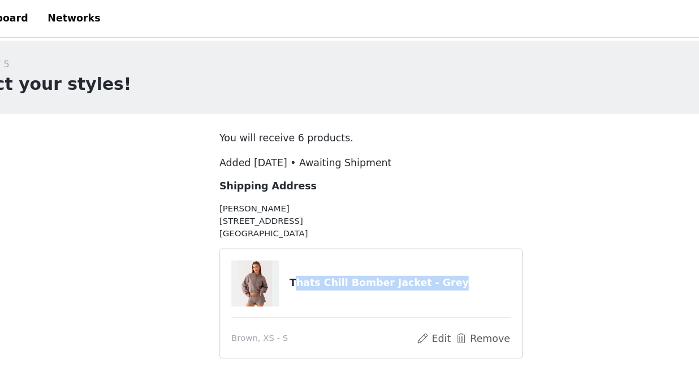
drag, startPoint x: 415, startPoint y: 228, endPoint x: 287, endPoint y: 226, distance: 128.4
click at [287, 226] on h4 "Thats Chill Bomber Jacket - Grey" at bounding box center [373, 228] width 178 height 12
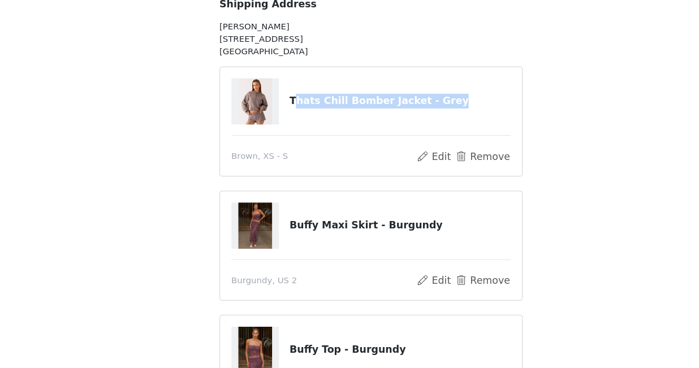
scroll to position [76, 0]
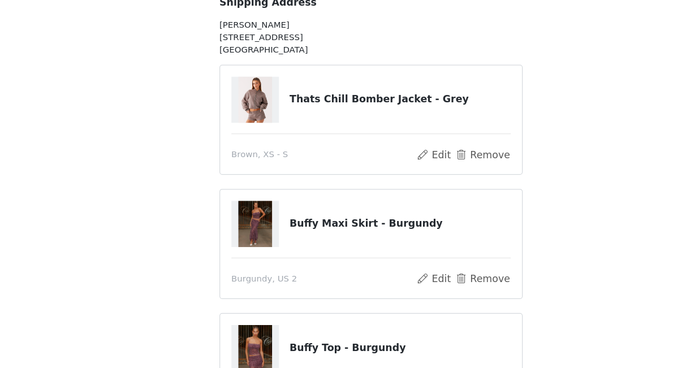
click at [343, 187] on article "Thats Chill Bomber Jacket - Grey Brown, XS - S Edit Remove" at bounding box center [349, 168] width 244 height 89
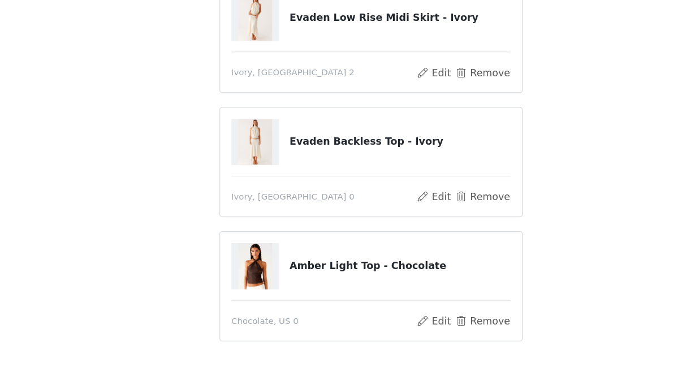
scroll to position [458, 0]
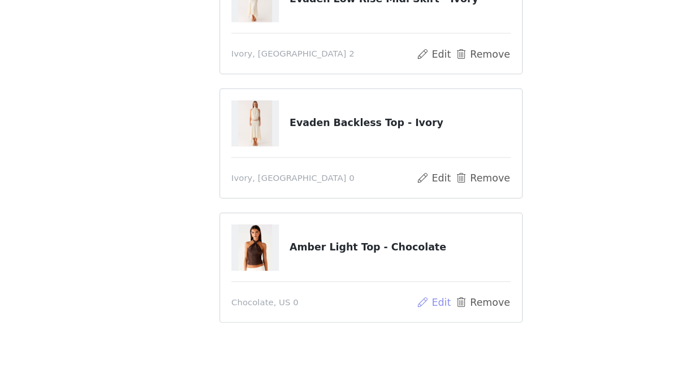
click at [403, 314] on button "Edit" at bounding box center [400, 315] width 29 height 14
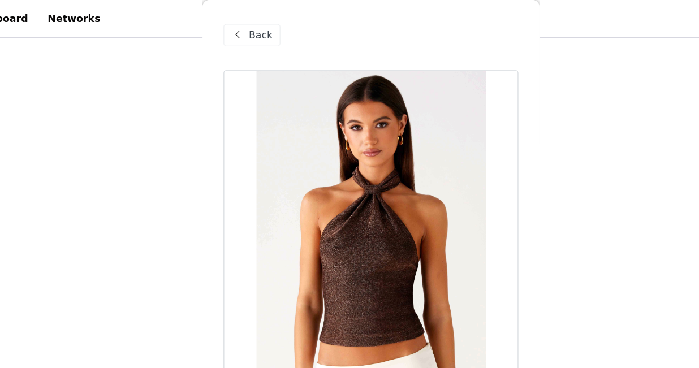
scroll to position [406, 0]
click at [256, 25] on span "Back" at bounding box center [260, 29] width 19 height 12
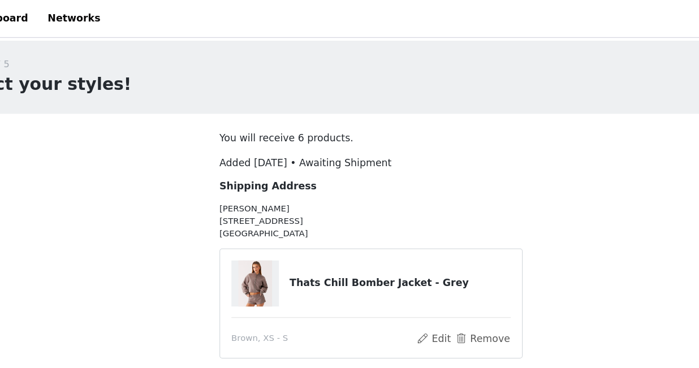
scroll to position [527, 0]
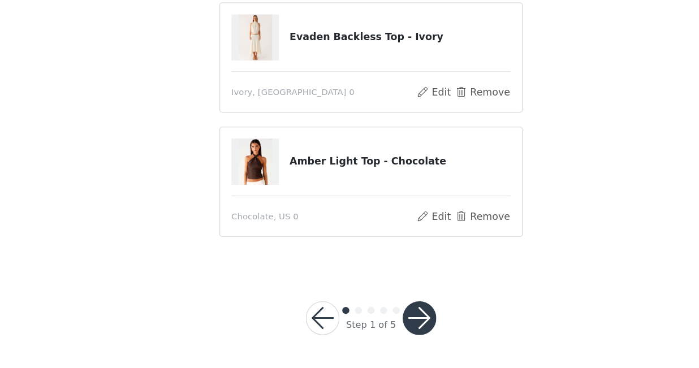
click at [389, 339] on button "button" at bounding box center [388, 327] width 27 height 27
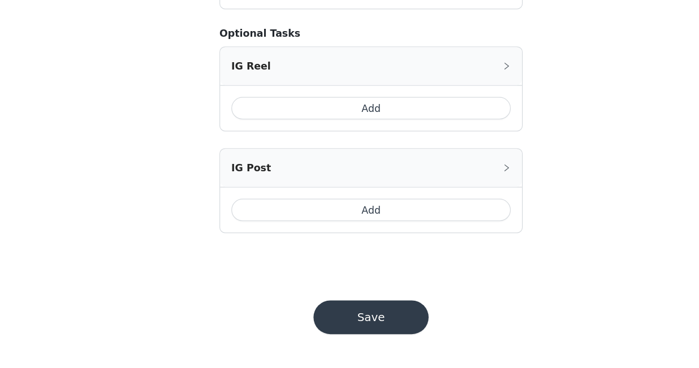
click at [328, 325] on button "Save" at bounding box center [349, 327] width 93 height 27
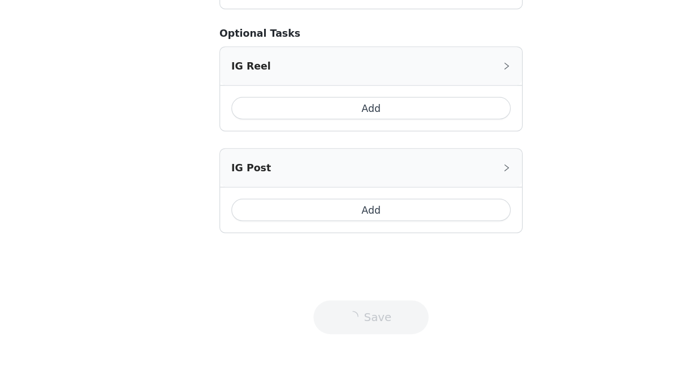
scroll to position [887, 0]
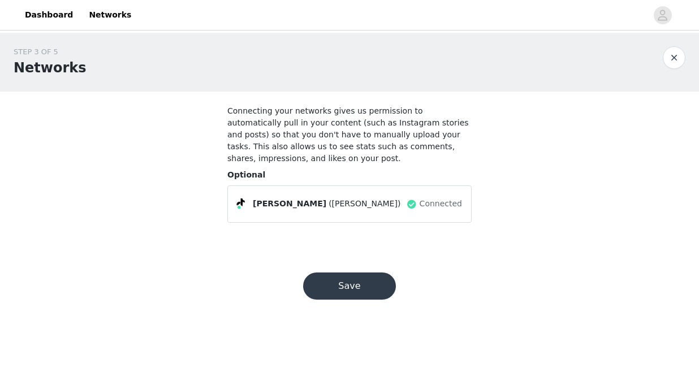
click at [342, 298] on button "Save" at bounding box center [349, 286] width 93 height 27
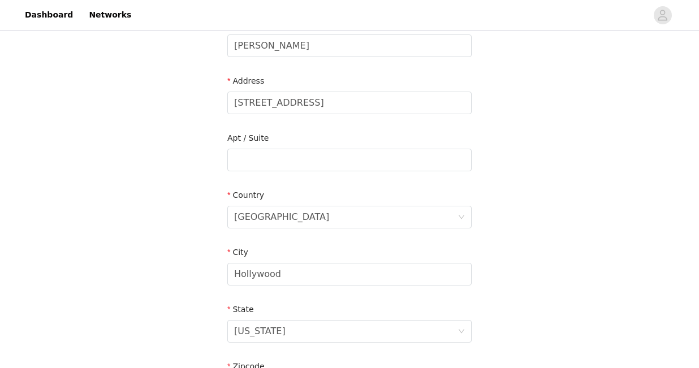
scroll to position [403, 0]
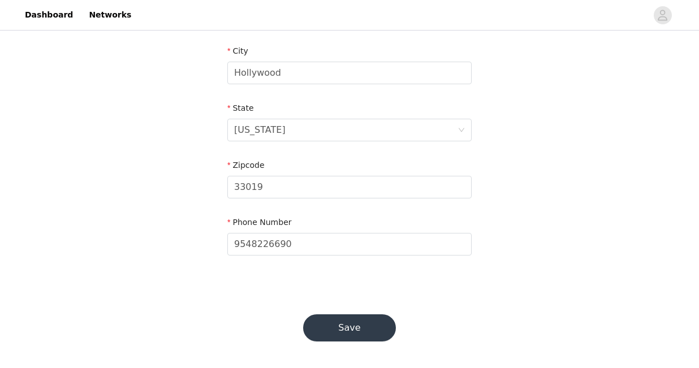
click at [343, 295] on footer "Save" at bounding box center [349, 327] width 147 height 81
click at [343, 335] on button "Save" at bounding box center [349, 327] width 93 height 27
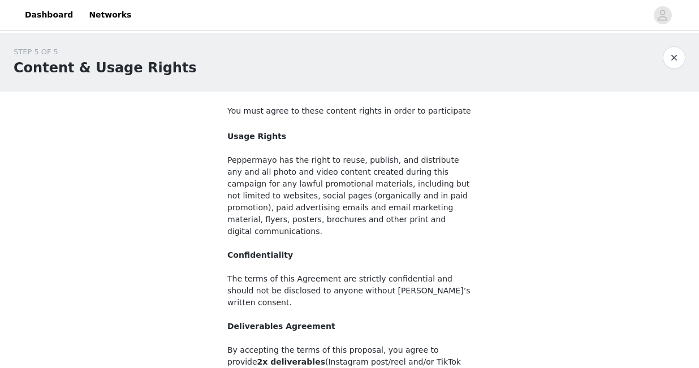
scroll to position [154, 0]
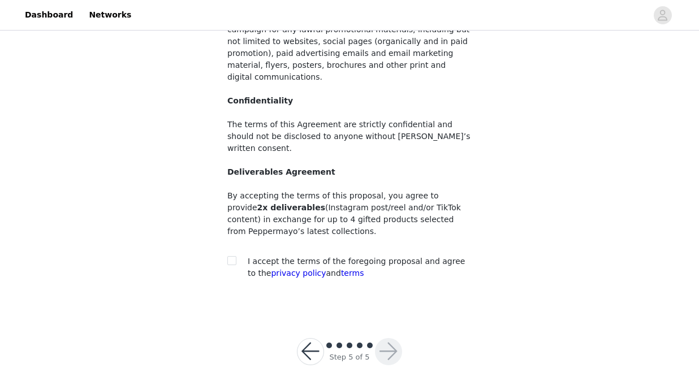
click at [292, 257] on span "I accept the terms of the foregoing proposal and agree to the privacy policy an…" at bounding box center [356, 267] width 217 height 21
click at [236, 256] on div at bounding box center [235, 262] width 16 height 12
click at [232, 256] on input "checkbox" at bounding box center [231, 260] width 8 height 8
checkbox input "true"
click at [393, 338] on button "button" at bounding box center [388, 351] width 27 height 27
